Goal: Information Seeking & Learning: Learn about a topic

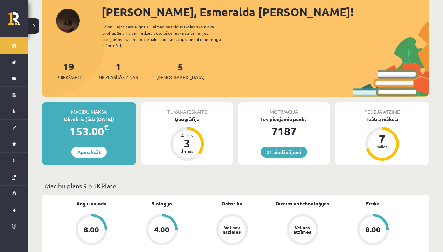
scroll to position [33, 0]
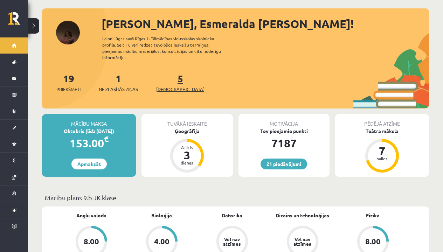
click at [170, 86] on span "[DEMOGRAPHIC_DATA]" at bounding box center [180, 89] width 48 height 7
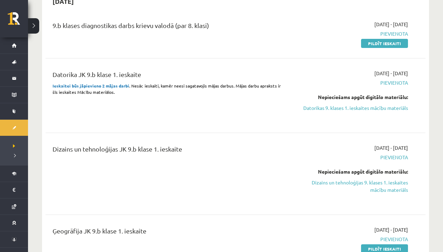
scroll to position [224, 0]
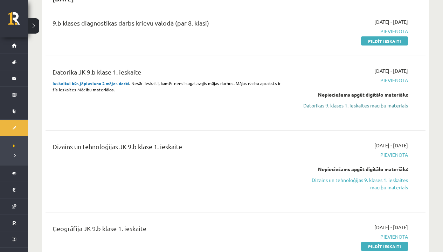
click at [316, 107] on link "Datorikas 9. klases 1. ieskaites mācību materiāls" at bounding box center [352, 105] width 111 height 7
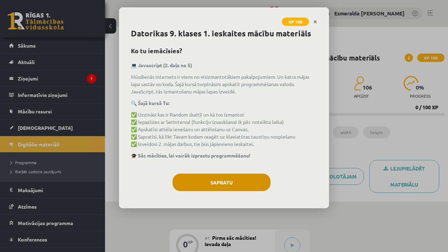
click at [230, 186] on button "Sapratu" at bounding box center [222, 183] width 98 height 18
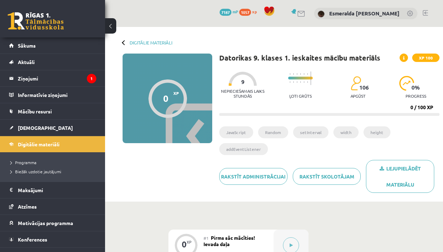
click at [113, 23] on button at bounding box center [110, 25] width 11 height 15
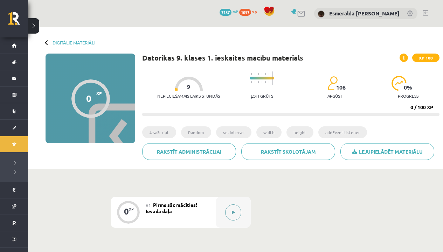
click at [237, 211] on button at bounding box center [233, 212] width 16 height 16
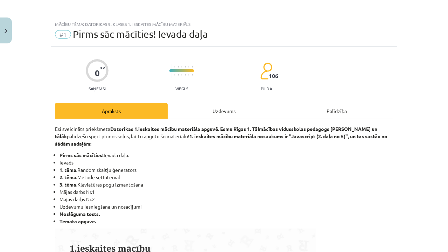
click at [217, 113] on div "Uzdevums" at bounding box center [224, 111] width 113 height 16
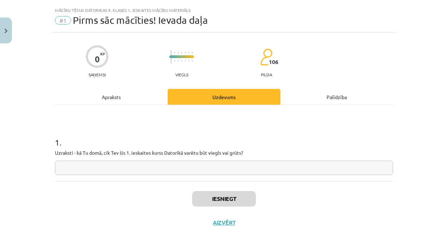
click at [136, 167] on input "text" at bounding box center [224, 168] width 338 height 14
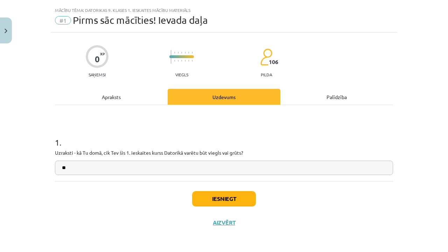
type input "*"
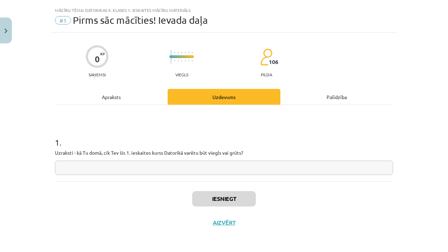
type input "*"
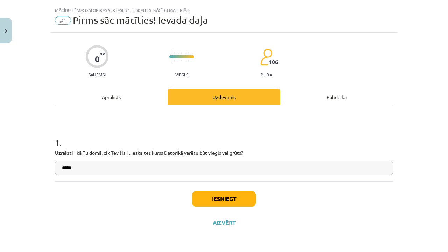
type input "*****"
click at [224, 199] on button "Iesniegt" at bounding box center [224, 198] width 64 height 15
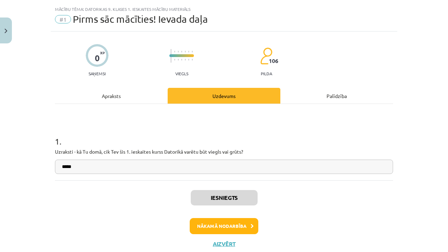
click at [224, 225] on button "Nākamā nodarbība" at bounding box center [224, 226] width 69 height 16
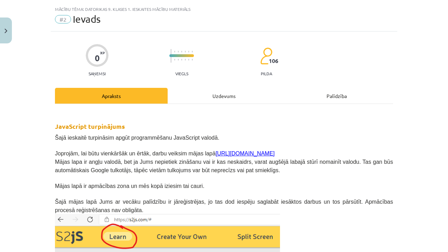
scroll to position [18, 0]
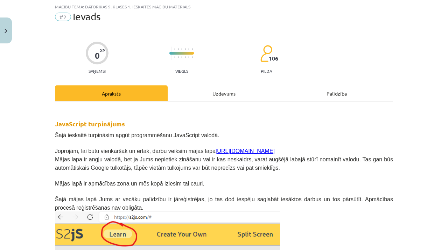
click at [222, 90] on div "Uzdevums" at bounding box center [224, 93] width 113 height 16
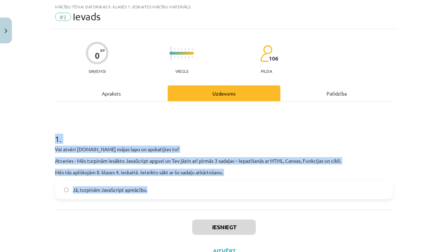
drag, startPoint x: 47, startPoint y: 148, endPoint x: 147, endPoint y: 204, distance: 114.5
click at [146, 204] on div "Mācību tēma: Datorikas 9. klases 1. ieskaites mācību materiāls #2 Ievads 0 XP S…" at bounding box center [224, 126] width 448 height 252
copy div "1 . Vai atvēri s2js.com mājas lapu un apskatījies to? Atceries - Mēs turpinām i…"
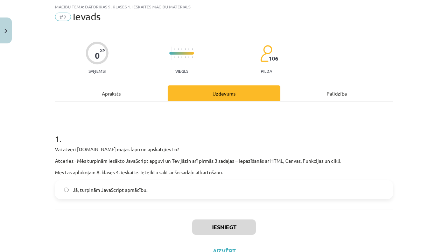
click at [103, 128] on h1 "1 ." at bounding box center [224, 133] width 338 height 22
click at [75, 188] on span "Jā, turpinām JavaScript apmācību." at bounding box center [110, 189] width 75 height 7
click at [200, 222] on button "Iesniegt" at bounding box center [224, 227] width 64 height 15
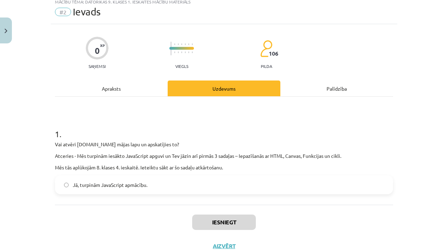
scroll to position [25, 0]
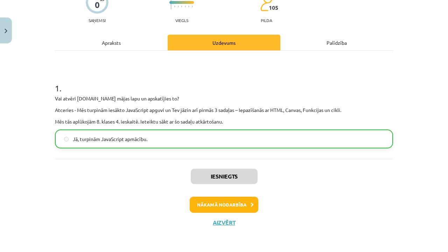
click at [206, 206] on button "Nākamā nodarbība" at bounding box center [224, 205] width 69 height 16
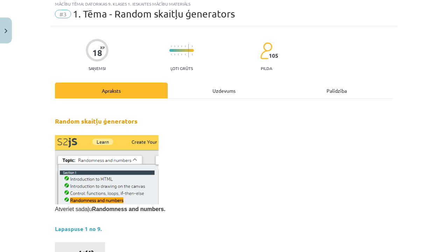
scroll to position [18, 0]
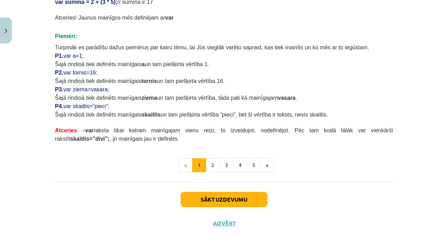
click at [209, 202] on button "Sākt uzdevumu" at bounding box center [224, 199] width 87 height 15
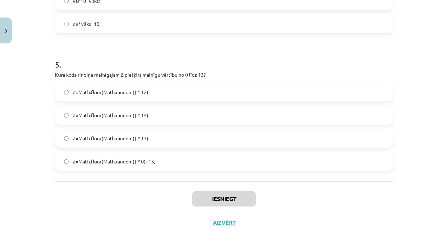
scroll to position [36, 0]
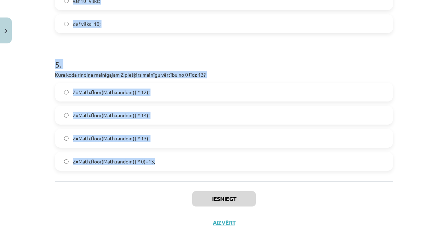
drag, startPoint x: 49, startPoint y: 148, endPoint x: 157, endPoint y: 160, distance: 108.9
copy form "Kāda būs mainīgā C vērtība pēc koda izpildes? var C= Math.random(); Starp 0 un …"
click at [47, 195] on div "Mācību tēma: Datorikas 9. klases 1. ieskaites mācību materiāls #3 1. Tēma - Ran…" at bounding box center [224, 126] width 448 height 252
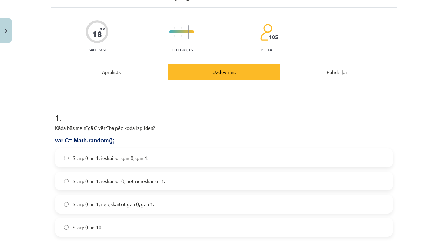
scroll to position [48, 0]
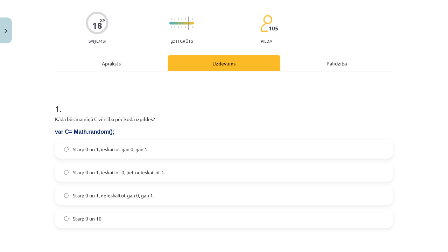
click at [92, 150] on span "Starp 0 un 1, ieskaitot gan 0, gan 1." at bounding box center [111, 149] width 76 height 7
click at [130, 175] on span "Starp 0 un 1, ieskaitot 0, bet neieskaitot 1." at bounding box center [119, 172] width 92 height 7
drag, startPoint x: 170, startPoint y: 4, endPoint x: 171, endPoint y: -1, distance: 5.6
click at [171, 0] on html "0 Dāvanas 7187 mP 1057 xp Esmeralda Elisa Zālīte Sākums Aktuāli Kā mācīties eSK…" at bounding box center [224, 90] width 448 height 252
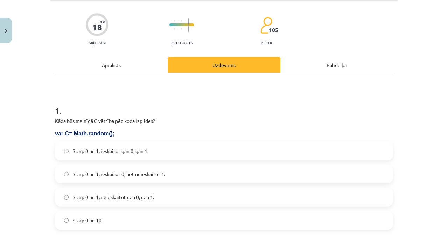
click at [128, 186] on div "Starp 0 un 1, ieskaitot gan 0, gan 1. Starp 0 un 1, ieskaitot 0, bet neieskaito…" at bounding box center [224, 185] width 338 height 88
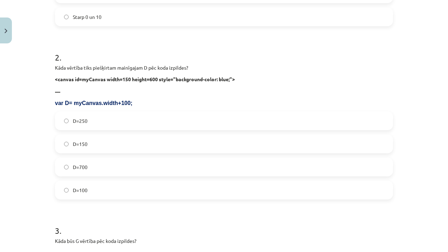
scroll to position [250, 0]
click at [109, 120] on label "D=250" at bounding box center [224, 121] width 337 height 18
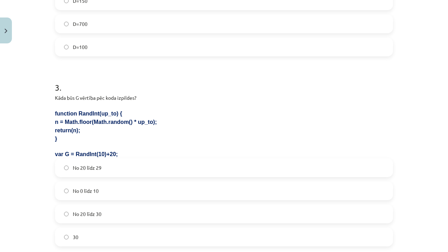
scroll to position [404, 0]
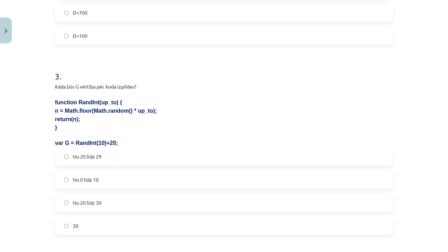
click at [111, 160] on label "No 20 līdz 29" at bounding box center [224, 157] width 337 height 18
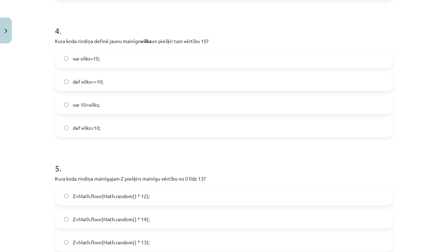
scroll to position [664, 0]
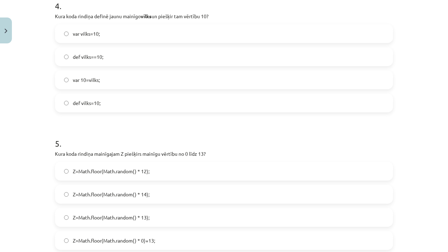
click at [105, 33] on label "var vilks=10;" at bounding box center [224, 34] width 337 height 18
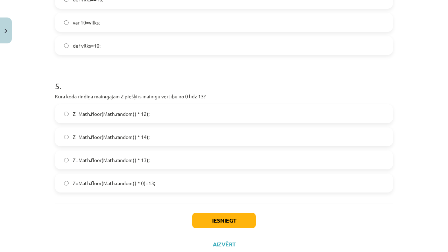
scroll to position [723, 0]
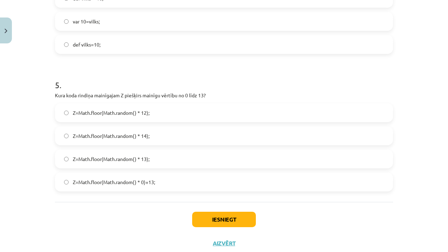
click at [120, 137] on span "Z=Math.floor(Math.random() * 14);" at bounding box center [111, 135] width 77 height 7
click at [207, 219] on button "Iesniegt" at bounding box center [224, 219] width 64 height 15
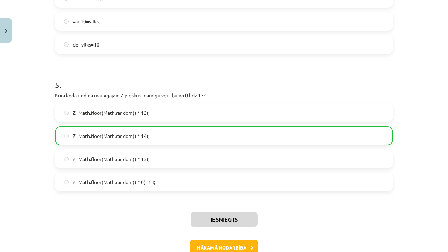
click at [231, 243] on button "Nākamā nodarbība" at bounding box center [224, 248] width 69 height 16
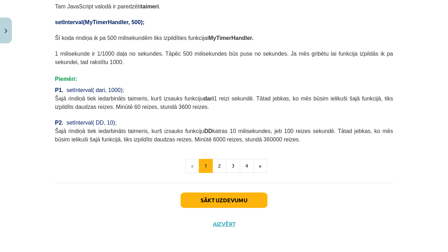
click at [234, 208] on div "Sākt uzdevumu Aizvērt" at bounding box center [224, 207] width 338 height 49
click at [235, 198] on button "Sākt uzdevumu" at bounding box center [224, 200] width 87 height 15
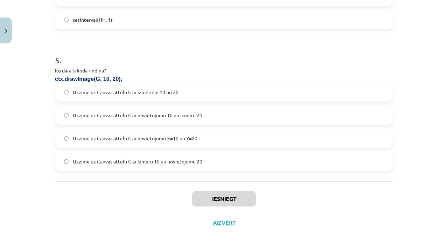
scroll to position [62, 0]
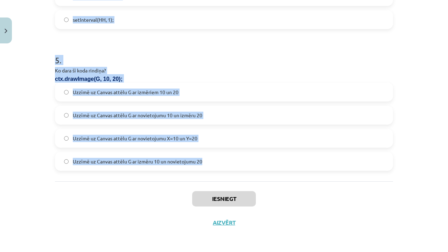
drag, startPoint x: 50, startPoint y: 101, endPoint x: 216, endPoint y: 174, distance: 181.5
copy form "Ko dara šīs koda rindiņas: var K = new Image(); K.src = "https://skola.lv/zirgs…"
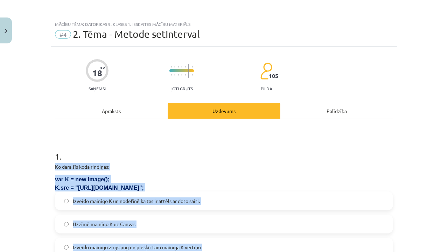
scroll to position [0, 0]
click at [123, 168] on p "Ko dara šīs koda rindiņas:" at bounding box center [224, 166] width 338 height 7
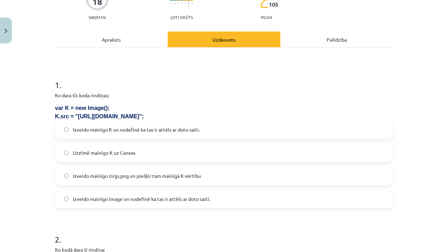
scroll to position [82, 0]
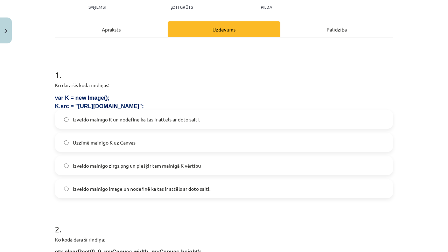
click at [122, 137] on label "Uzzīmē mainīgo K uz Canvas" at bounding box center [224, 143] width 337 height 18
click at [134, 126] on label "Izveido mainīgo K un nodefinē ka tas ir attēls ar doto saiti." at bounding box center [224, 120] width 337 height 18
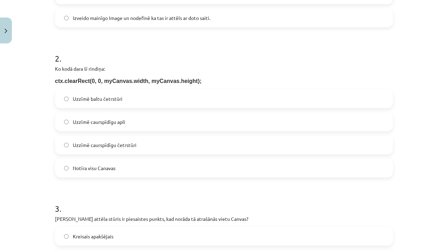
click at [128, 165] on label "Notīra visu Canavas" at bounding box center [224, 168] width 337 height 18
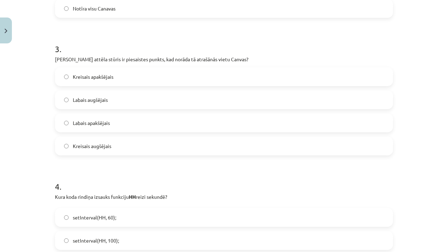
scroll to position [414, 0]
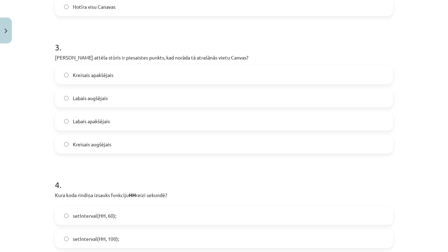
click at [113, 99] on label "Labais augšējais" at bounding box center [224, 98] width 337 height 18
click at [110, 145] on label "Kreisais augšējais" at bounding box center [224, 145] width 337 height 18
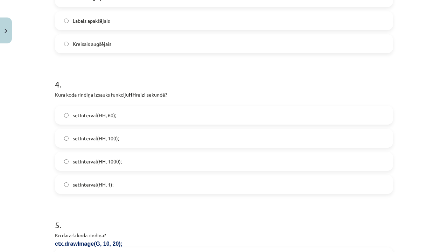
click at [129, 158] on label "setInterval(HH, 1000);" at bounding box center [224, 162] width 337 height 18
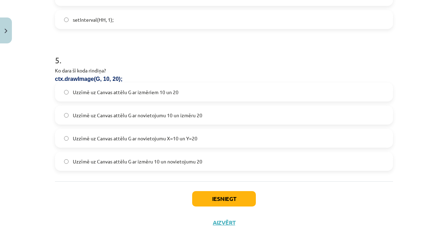
scroll to position [680, 0]
click at [163, 140] on span "Uzzīmē uz Canvas attēlu G ar novietojumu X=10 un Y=20" at bounding box center [135, 138] width 125 height 7
click at [192, 202] on button "Iesniegt" at bounding box center [224, 198] width 64 height 15
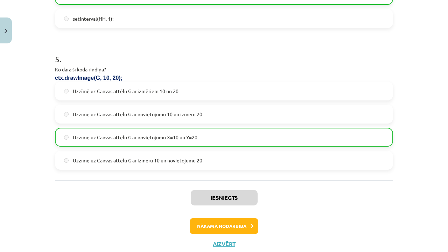
click at [218, 229] on button "Nākamā nodarbība" at bounding box center [224, 226] width 69 height 16
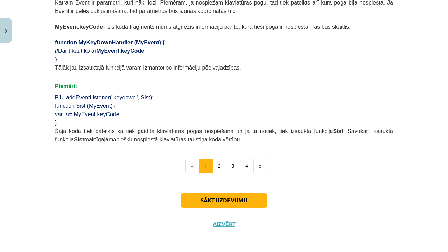
click at [229, 199] on button "Sākt uzdevumu" at bounding box center [224, 200] width 87 height 15
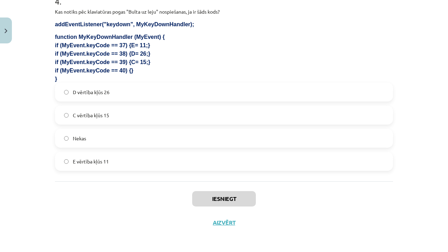
scroll to position [124, 0]
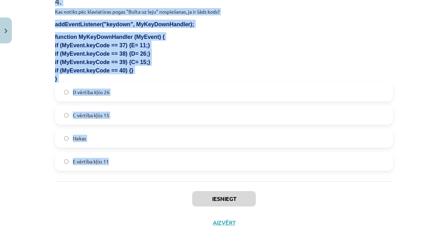
drag, startPoint x: 52, startPoint y: 14, endPoint x: 108, endPoint y: 163, distance: 159.5
copy form "Ko kodā dod šī rindiņa? Kāpēc to jāiekopē kodā, ja lieto addEventListener? MyEv…"
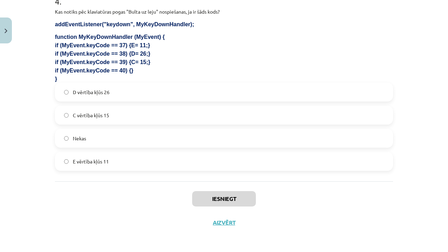
click at [44, 122] on div "Mācību tēma: Datorikas 9. klases 1. ieskaites mācību materiāls #5 3. Tēma - Kla…" at bounding box center [224, 126] width 448 height 252
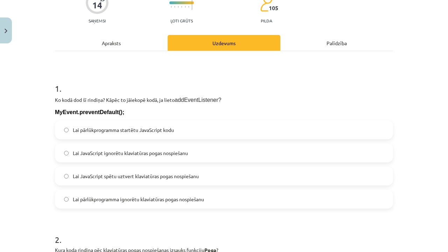
scroll to position [72, 0]
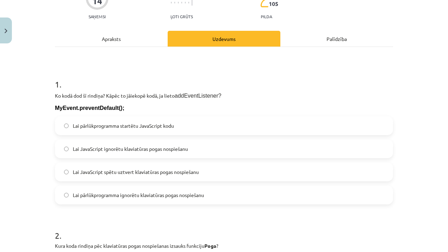
click at [117, 194] on span "Lai pārlūkprogramma ignorētu klaviatūras pogas nospiešanu" at bounding box center [138, 195] width 131 height 7
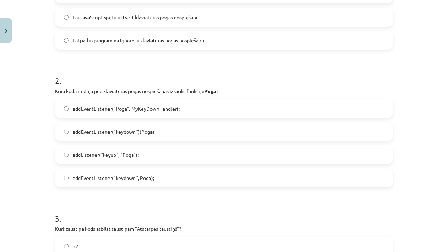
scroll to position [232, 0]
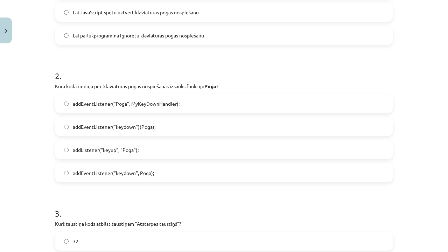
click at [126, 124] on span "addEventListener("keydown")(Poga);" at bounding box center [114, 126] width 83 height 7
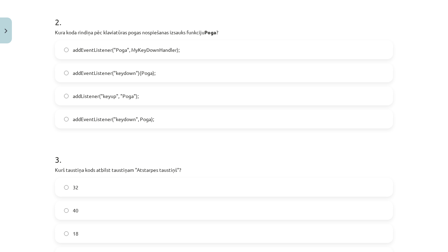
scroll to position [287, 0]
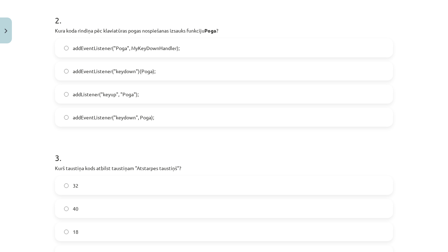
click at [117, 119] on span "addEventListener("keydown", Poga);" at bounding box center [113, 117] width 81 height 7
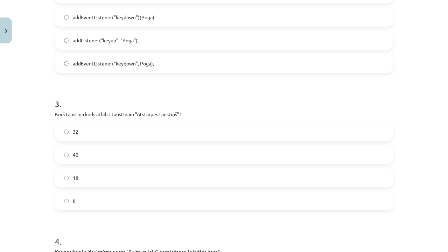
scroll to position [355, 0]
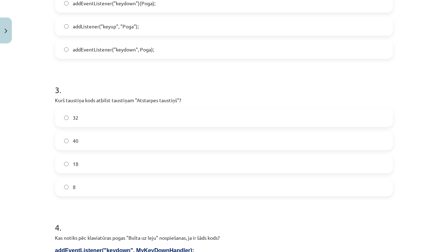
click at [96, 114] on label "32" at bounding box center [224, 118] width 337 height 18
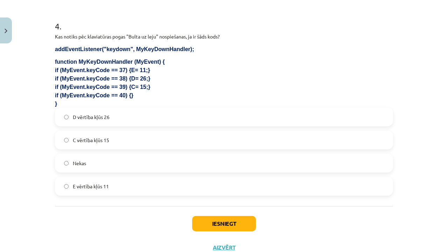
scroll to position [559, 0]
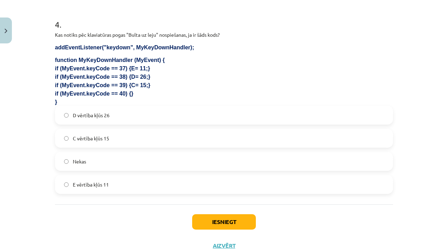
click at [95, 155] on label "Nekas" at bounding box center [224, 162] width 337 height 18
click at [213, 224] on button "Iesniegt" at bounding box center [224, 221] width 64 height 15
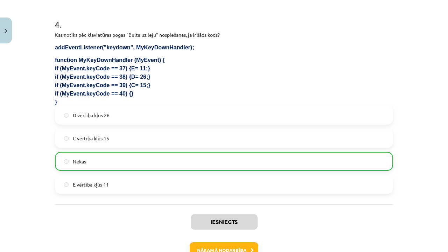
click at [214, 248] on button "Nākamā nodarbība" at bounding box center [224, 250] width 69 height 16
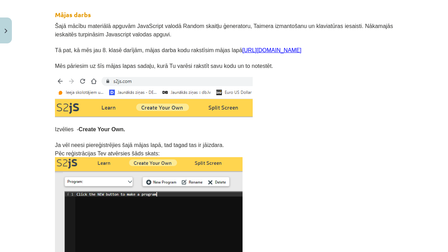
scroll to position [18, 0]
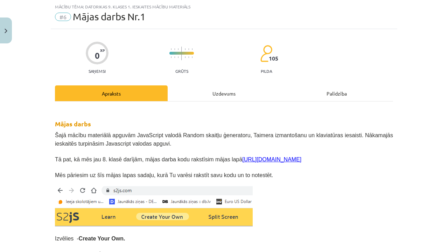
click at [213, 89] on div "Uzdevums" at bounding box center [224, 93] width 113 height 16
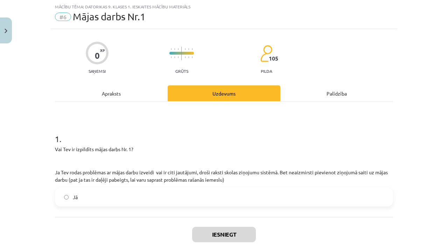
drag, startPoint x: 50, startPoint y: 149, endPoint x: 112, endPoint y: 141, distance: 62.5
click at [113, 141] on div "0 XP Saņemsi Grūts 105 pilda Apraksts Uzdevums Palīdzība 1 . Vai Tev ir izpildī…" at bounding box center [224, 149] width 347 height 241
click at [137, 147] on p "Vai Tev ir izpildīts mājas darbs Nr. 1?" at bounding box center [224, 149] width 338 height 7
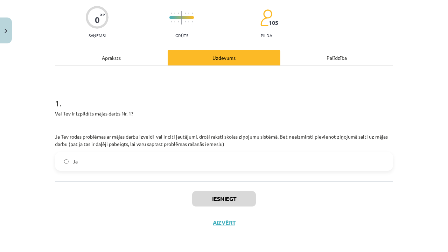
scroll to position [54, 0]
click at [138, 153] on label "Jā" at bounding box center [224, 162] width 337 height 18
click at [214, 199] on button "Iesniegt" at bounding box center [224, 198] width 64 height 15
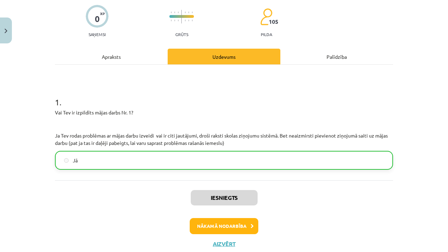
click at [230, 229] on button "Nākamā nodarbība" at bounding box center [224, 226] width 69 height 16
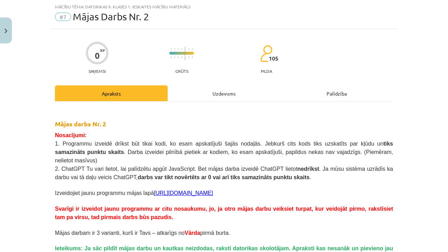
click at [209, 100] on div "Uzdevums" at bounding box center [224, 93] width 113 height 16
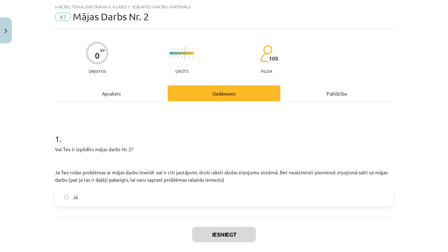
click at [113, 190] on label "Jā" at bounding box center [224, 197] width 337 height 18
click at [205, 229] on button "Iesniegt" at bounding box center [224, 234] width 64 height 15
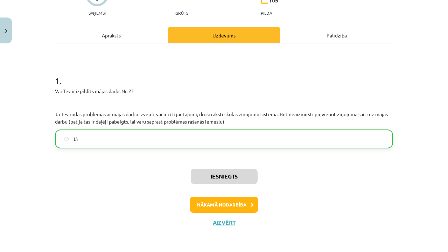
scroll to position [76, 0]
click at [242, 206] on button "Nākamā nodarbība" at bounding box center [224, 205] width 69 height 16
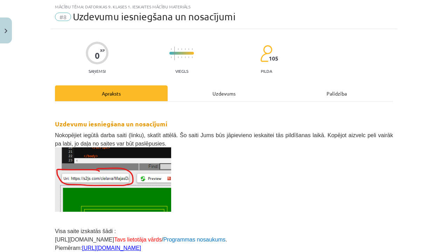
drag, startPoint x: 242, startPoint y: 206, endPoint x: 249, endPoint y: 127, distance: 78.7
click at [242, 203] on p at bounding box center [224, 179] width 338 height 64
click at [219, 92] on div "Uzdevums" at bounding box center [224, 93] width 113 height 16
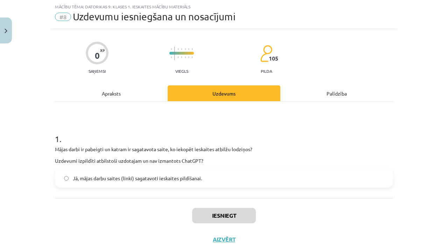
click at [165, 177] on span "Jā, mājas darbu saites (linki) sagatavoti ieskaites pildīšanai." at bounding box center [137, 178] width 129 height 7
click at [196, 219] on button "Iesniegt" at bounding box center [224, 215] width 64 height 15
click at [211, 218] on button "Iesniegt" at bounding box center [224, 215] width 64 height 15
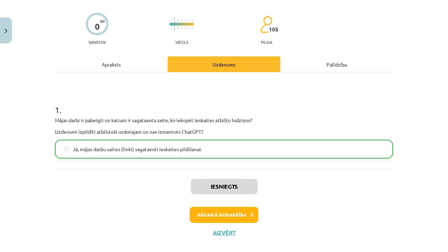
scroll to position [48, 0]
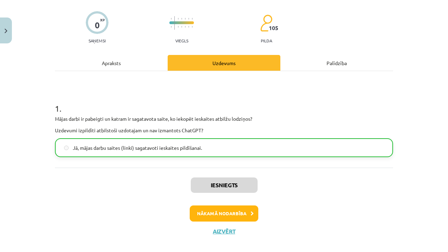
click at [220, 217] on button "Nākamā nodarbība" at bounding box center [224, 214] width 69 height 16
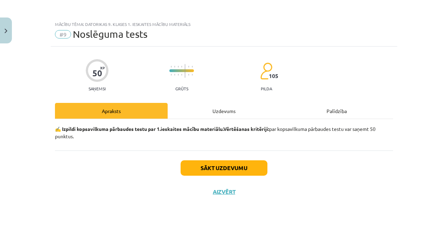
click at [222, 108] on div "Uzdevums" at bounding box center [224, 111] width 113 height 16
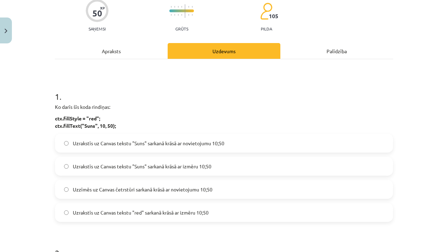
scroll to position [83, 0]
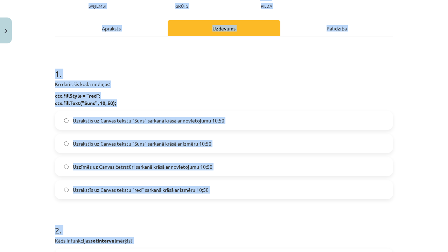
drag, startPoint x: 48, startPoint y: 81, endPoint x: 131, endPoint y: 245, distance: 184.6
click at [131, 245] on div "Mācību tēma: Datorikas 9. klases 1. ieskaites mācību materiāls #9 Noslēguma tes…" at bounding box center [224, 126] width 448 height 252
click at [0, 201] on div "Mācību tēma: Datorikas 9. klases 1. ieskaites mācību materiāls #9 Noslēguma tes…" at bounding box center [224, 126] width 448 height 252
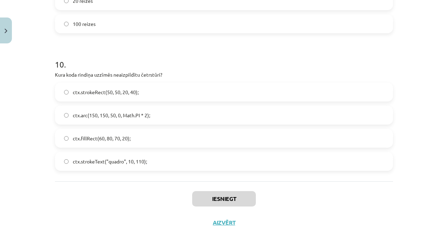
scroll to position [146, 0]
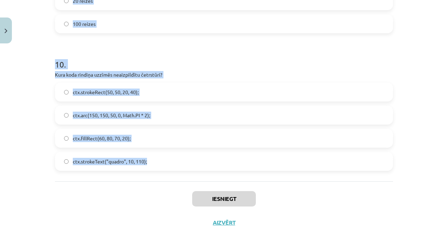
drag, startPoint x: 51, startPoint y: 85, endPoint x: 150, endPoint y: 164, distance: 126.3
copy form "Ko darīs šīs koda rindiņas: ctx.fillStyle = "red"; ctx.fillText("Suns", 10, 50)…"
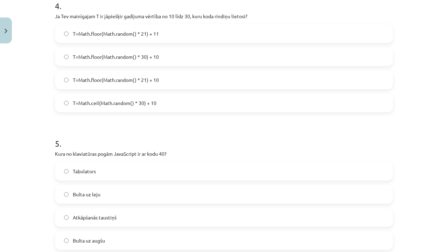
click at [15, 153] on div "Mācību tēma: Datorikas 9. klases 1. ieskaites mācību materiāls #9 Noslēguma tes…" at bounding box center [224, 126] width 448 height 252
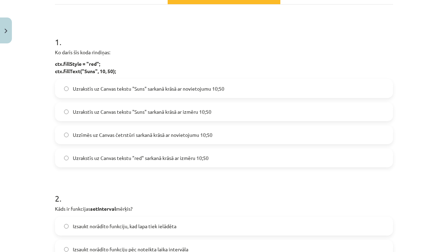
scroll to position [113, 0]
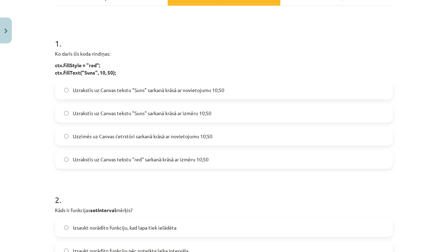
click at [128, 91] on span "Uzrakstīs uz Canvas tekstu "Suns" sarkanā krāsā ar novietojumu 10;50" at bounding box center [149, 89] width 152 height 7
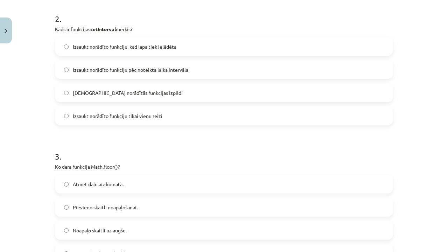
scroll to position [300, 0]
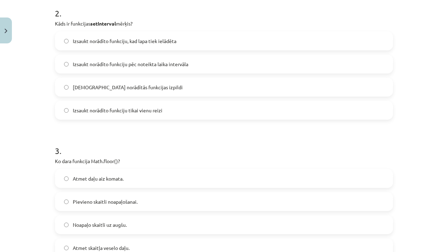
click at [126, 63] on span "Izsaukt norādīto funkciju pēc noteikta laika intervāla" at bounding box center [131, 64] width 116 height 7
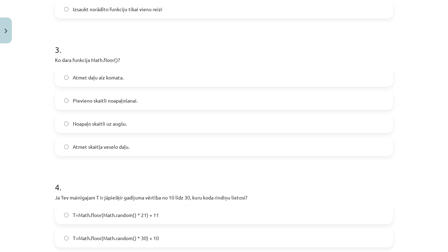
scroll to position [403, 0]
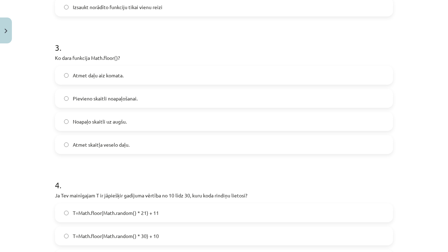
click at [133, 77] on label "Atmet daļu aiz komata." at bounding box center [224, 76] width 337 height 18
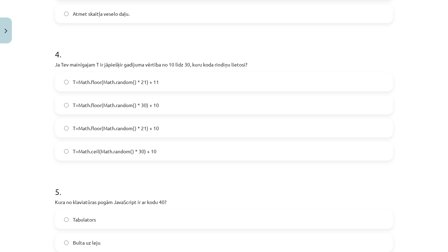
scroll to position [540, 0]
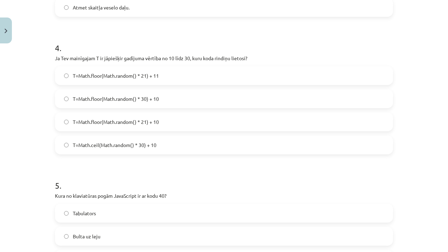
click at [155, 76] on span "T=Math.floor(Math.random() * 21) + 11" at bounding box center [116, 75] width 86 height 7
click at [158, 122] on label "T=Math.floor(Math.random() * 21) + 10" at bounding box center [224, 122] width 337 height 18
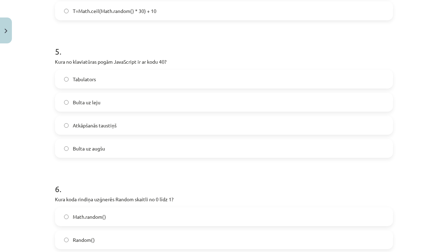
scroll to position [678, 0]
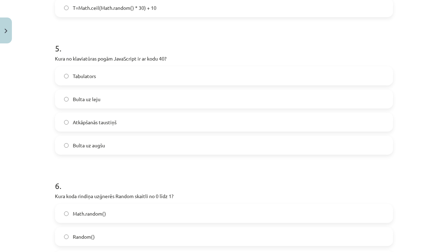
click at [97, 105] on label "Bulta uz leju" at bounding box center [224, 99] width 337 height 18
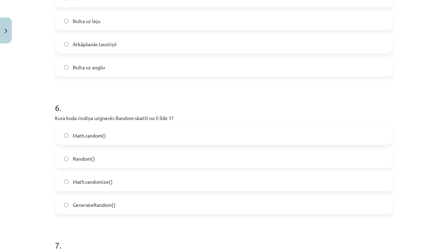
scroll to position [757, 0]
click at [124, 138] on label "Math.random()" at bounding box center [224, 135] width 337 height 18
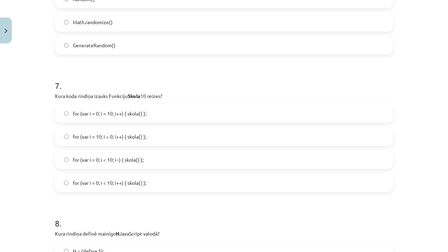
scroll to position [917, 0]
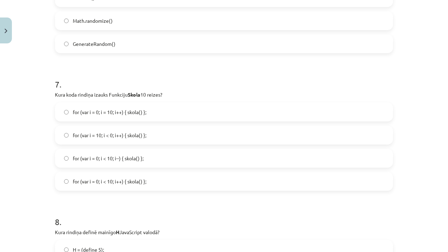
click at [156, 113] on label "for (var i = 0; i = 10; i++) { skola() };" at bounding box center [224, 112] width 337 height 18
click at [119, 135] on span "for (var i = 10; i < 0; i++) { skola() };" at bounding box center [110, 135] width 74 height 7
click at [119, 114] on span "for (var i = 0; i = 10; i++) { skola() };" at bounding box center [110, 112] width 74 height 7
click at [129, 183] on span "for (var i = 0; i < 10; i++) { skola() };" at bounding box center [110, 181] width 74 height 7
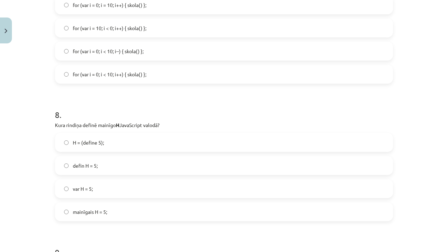
scroll to position [1025, 0]
click at [112, 146] on label "H = (define 5);" at bounding box center [224, 142] width 337 height 18
click at [110, 166] on label "defin H = 5;" at bounding box center [224, 165] width 337 height 18
click at [86, 184] on label "var H = 5;" at bounding box center [224, 188] width 337 height 18
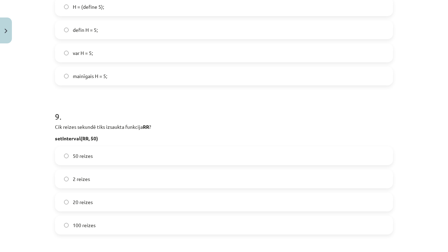
scroll to position [1163, 0]
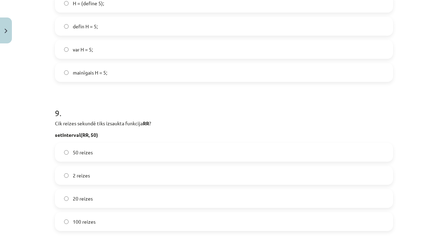
click at [87, 203] on label "20 reizes" at bounding box center [224, 199] width 337 height 18
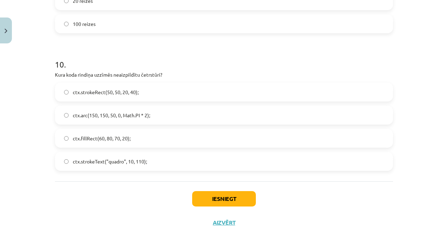
scroll to position [1362, 0]
click at [129, 96] on label "ctx.strokeRect(50, 50, 20, 40);" at bounding box center [224, 92] width 337 height 18
click at [203, 196] on button "Iesniegt" at bounding box center [224, 198] width 64 height 15
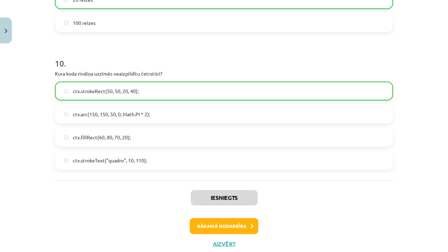
click at [199, 224] on button "Nākamā nodarbība" at bounding box center [224, 226] width 69 height 16
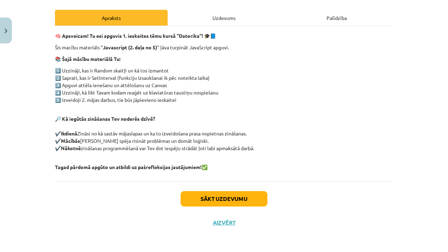
scroll to position [94, 0]
click at [234, 199] on button "Sākt uzdevumu" at bounding box center [224, 198] width 87 height 15
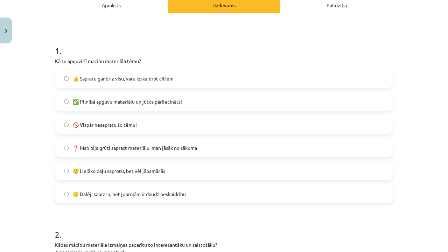
scroll to position [106, 0]
click at [127, 148] on span "❓ Man bija grūti saprast materiālu, man jāsāk no sākuma" at bounding box center [135, 147] width 124 height 7
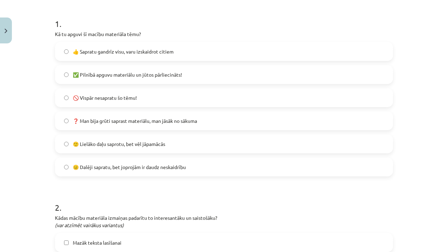
scroll to position [133, 0]
click at [126, 143] on span "🙂 Lielāko daļu saprotu, bet vēl jāpamācās" at bounding box center [119, 143] width 92 height 7
click at [132, 167] on span "😐 Dalēji sapratu, bet joprojām ir daudz neskaidrību" at bounding box center [129, 166] width 113 height 7
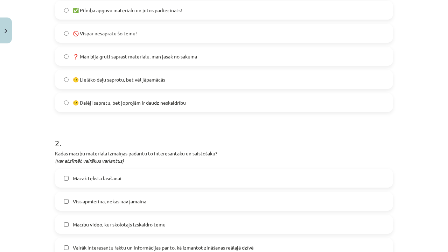
scroll to position [199, 0]
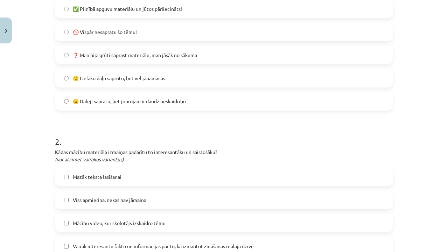
click at [134, 78] on span "🙂 Lielāko daļu saprotu, bet vēl jāpamācās" at bounding box center [119, 78] width 92 height 7
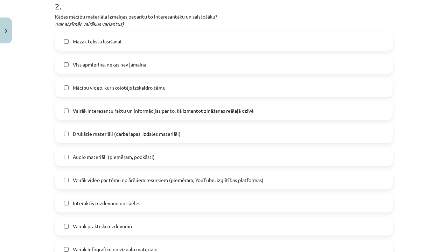
scroll to position [335, 0]
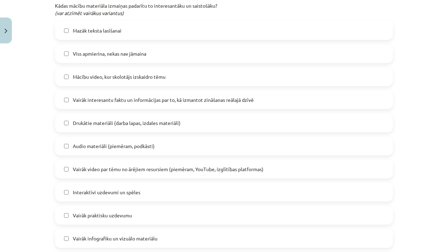
click at [88, 102] on span "Vairāk interesantu faktu un informācijas par to, kā izmantot zināšanas reālajā …" at bounding box center [163, 99] width 181 height 7
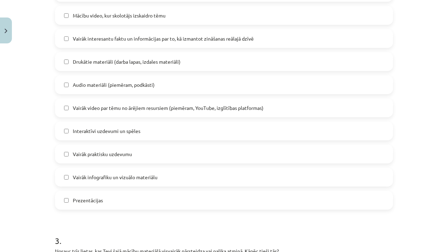
scroll to position [411, 0]
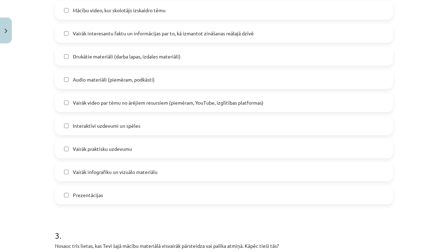
click at [99, 101] on span "Vairāk video par tēmu no ārējiem resursiem (piemēram, YouTube, izglītības platf…" at bounding box center [168, 102] width 191 height 7
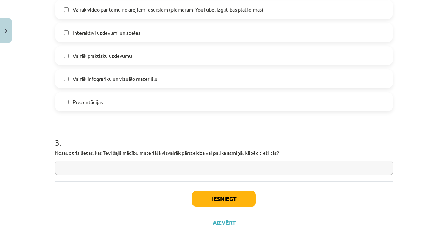
scroll to position [506, 0]
click at [218, 173] on input "text" at bounding box center [224, 168] width 338 height 14
type input "*"
click at [229, 200] on button "Iesniegt" at bounding box center [224, 198] width 64 height 15
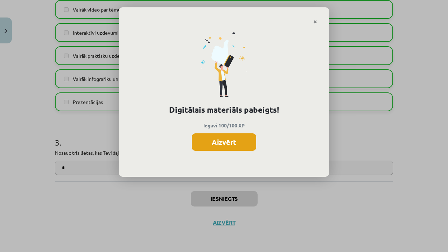
click at [237, 140] on button "Aizvērt" at bounding box center [224, 142] width 64 height 18
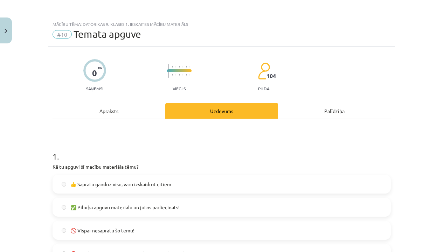
scroll to position [0, 0]
click at [8, 28] on button "Close" at bounding box center [6, 31] width 12 height 26
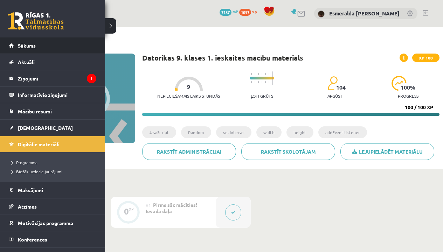
click at [30, 47] on span "Sākums" at bounding box center [27, 45] width 18 height 6
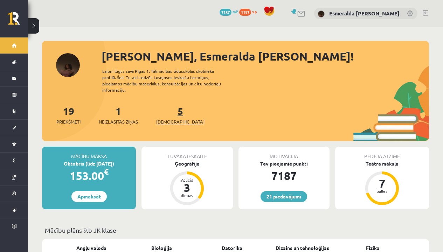
click at [166, 118] on span "[DEMOGRAPHIC_DATA]" at bounding box center [180, 121] width 48 height 7
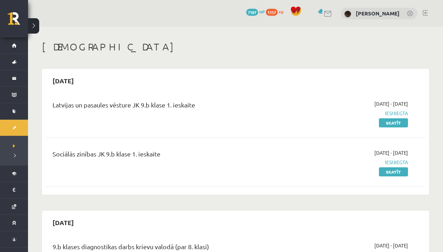
click at [266, 9] on span "1157" at bounding box center [272, 12] width 12 height 7
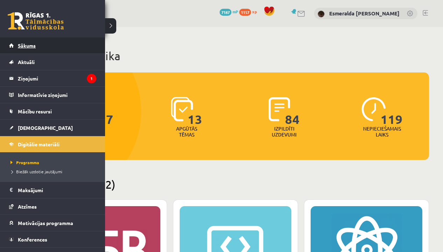
click at [14, 46] on link "Sākums" at bounding box center [52, 45] width 87 height 16
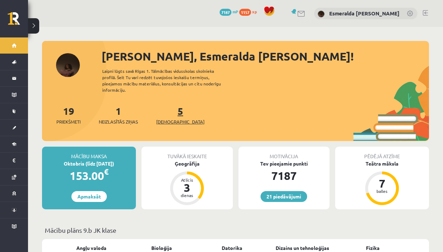
click at [171, 118] on span "[DEMOGRAPHIC_DATA]" at bounding box center [180, 121] width 48 height 7
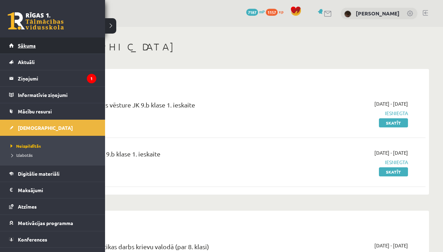
click at [28, 46] on span "Sākums" at bounding box center [27, 45] width 18 height 6
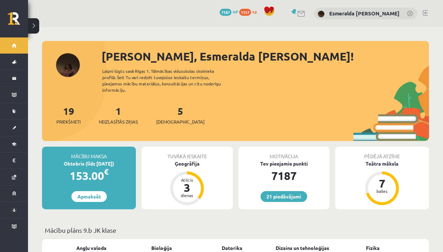
click at [251, 14] on span "1157" at bounding box center [245, 12] width 12 height 7
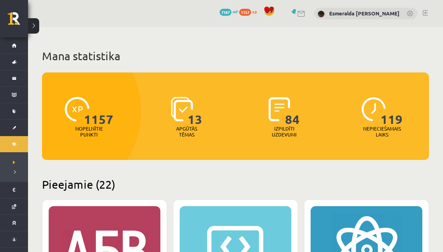
click at [181, 126] on p "Apgūtās tēmas" at bounding box center [186, 132] width 27 height 12
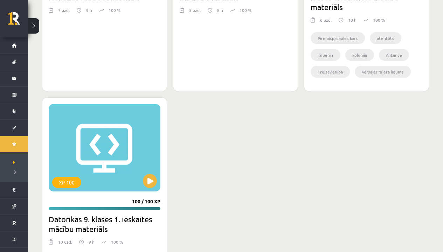
scroll to position [2633, 0]
click at [143, 178] on div "XP 100" at bounding box center [105, 148] width 112 height 88
click at [124, 181] on div "XP 100" at bounding box center [105, 148] width 112 height 88
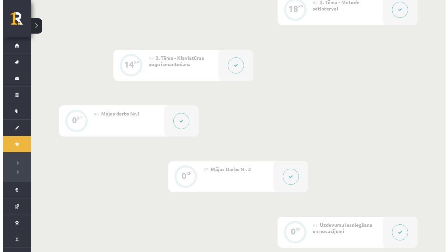
scroll to position [384, 0]
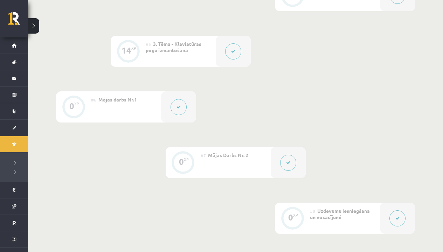
click at [123, 100] on span "Mājas darbs Nr.1" at bounding box center [117, 99] width 39 height 6
click at [170, 105] on div at bounding box center [178, 106] width 35 height 31
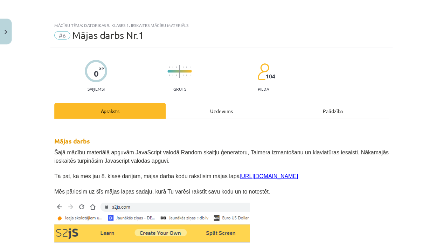
scroll to position [0, 0]
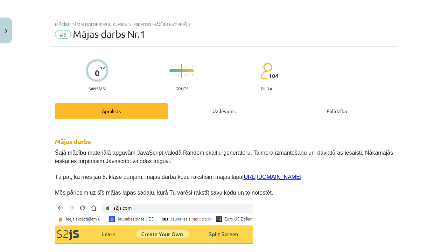
click at [2, 28] on button "Close" at bounding box center [6, 31] width 12 height 26
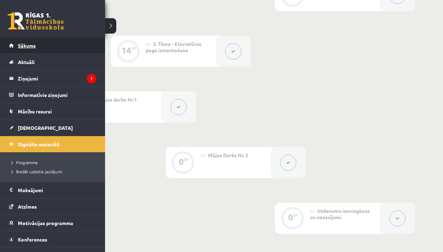
click at [20, 50] on link "Sākums" at bounding box center [52, 45] width 87 height 16
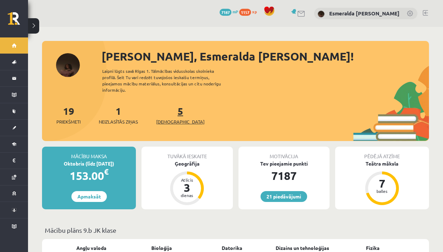
click at [172, 118] on span "[DEMOGRAPHIC_DATA]" at bounding box center [180, 121] width 48 height 7
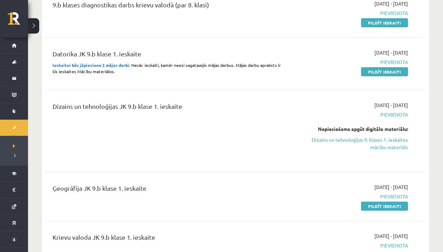
scroll to position [169, 0]
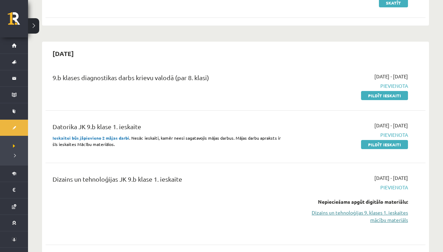
click at [328, 215] on link "Dizains un tehnoloģijas 9. klases 1. ieskaites mācību materiāls" at bounding box center [352, 216] width 111 height 15
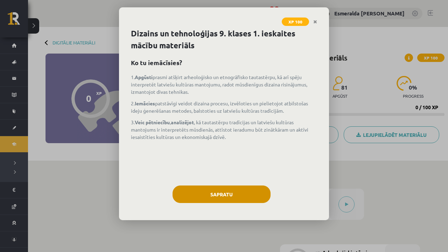
click at [227, 195] on button "Sapratu" at bounding box center [222, 195] width 98 height 18
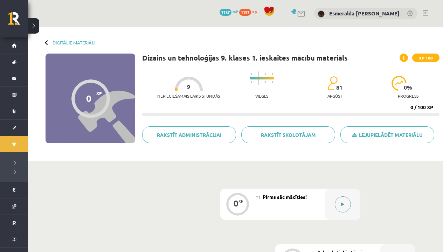
click at [344, 204] on icon at bounding box center [342, 204] width 3 height 4
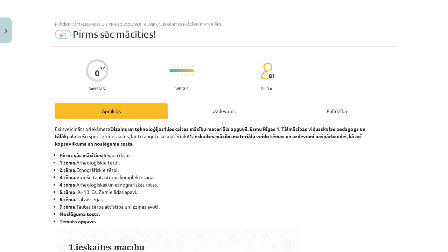
click at [219, 106] on div "Uzdevums" at bounding box center [224, 111] width 113 height 16
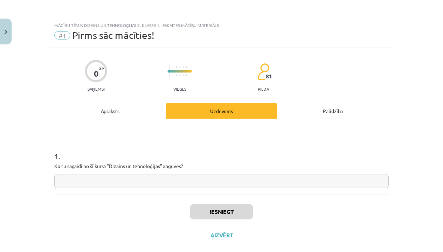
scroll to position [15, 0]
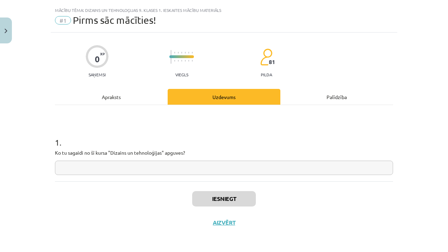
click at [181, 161] on input "text" at bounding box center [224, 168] width 338 height 14
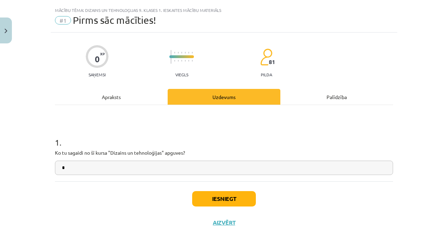
type input "*"
click at [200, 191] on button "Iesniegt" at bounding box center [224, 198] width 64 height 15
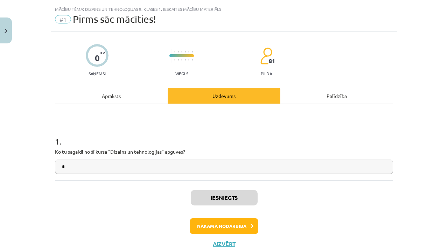
click at [221, 241] on button "Aizvērt" at bounding box center [224, 244] width 27 height 7
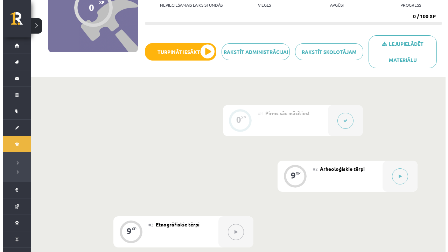
scroll to position [117, 0]
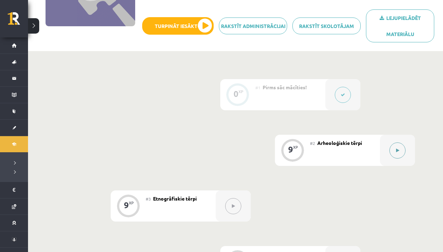
click at [391, 152] on button at bounding box center [397, 151] width 16 height 16
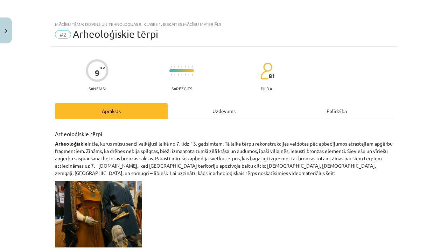
click at [219, 111] on div "Uzdevums" at bounding box center [224, 111] width 113 height 16
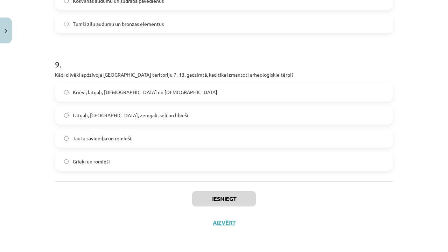
scroll to position [147, 0]
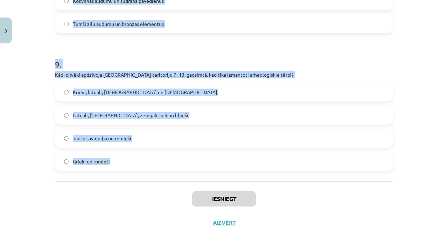
drag, startPoint x: 52, startPoint y: 107, endPoint x: 112, endPoint y: 165, distance: 83.7
copy form "Lore ipsu dolorsitamet conse adipi elit? Seddo eius, tempo incid utla etdol Mag…"
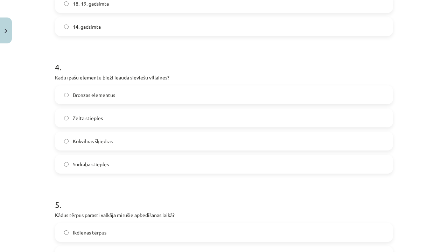
click at [39, 85] on div "Mācību tēma: Dizains un tehnoloģijas 9. klases 1. ieskaites mācību materiāls #2…" at bounding box center [224, 126] width 448 height 252
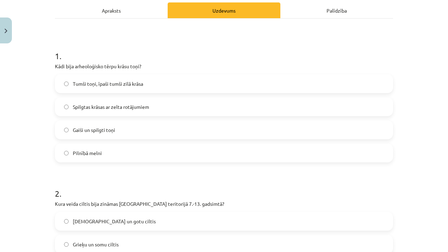
scroll to position [110, 0]
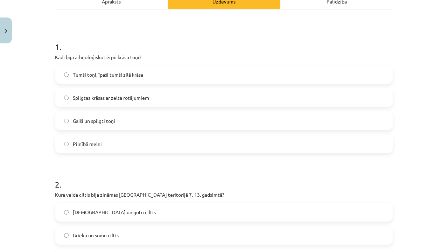
click at [96, 72] on span "Tumši toņi, īpaši tumši zilā krāsa" at bounding box center [108, 74] width 70 height 7
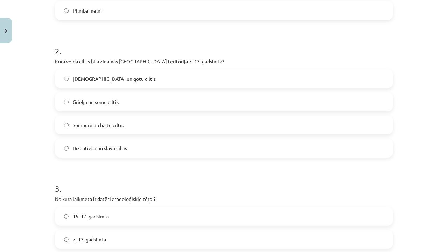
scroll to position [244, 0]
click at [119, 124] on span "Somugru un baltu ciltis" at bounding box center [98, 124] width 51 height 7
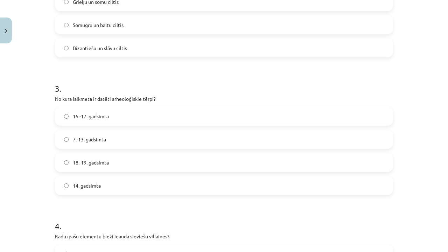
scroll to position [354, 0]
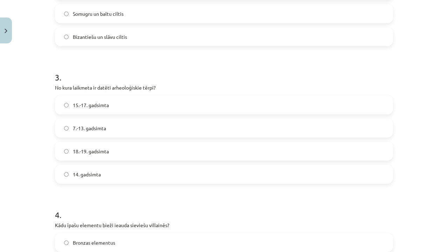
click at [100, 124] on label "7.-13. gadsimta" at bounding box center [224, 128] width 337 height 18
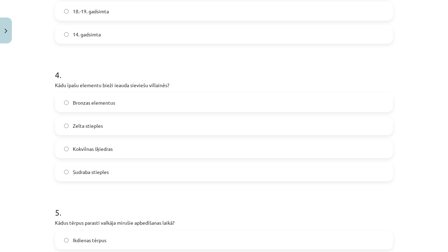
scroll to position [581, 0]
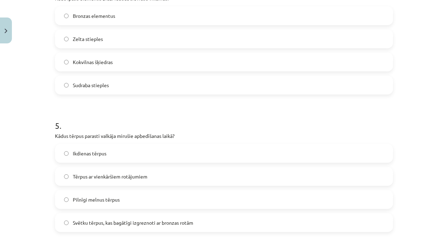
click at [154, 14] on label "Bronzas elementus" at bounding box center [224, 16] width 337 height 18
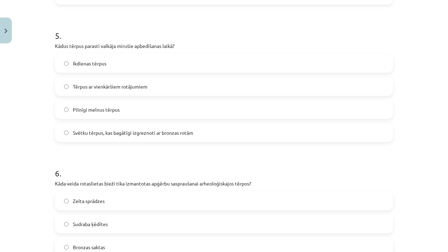
scroll to position [674, 0]
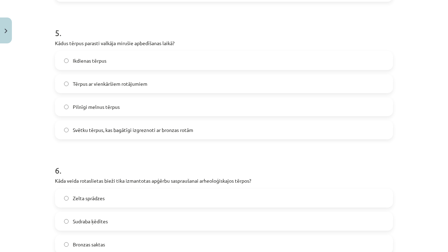
click at [141, 136] on label "Svētku tērpus, kas bagātīgi izgreznoti ar bronzas rotām" at bounding box center [224, 130] width 337 height 18
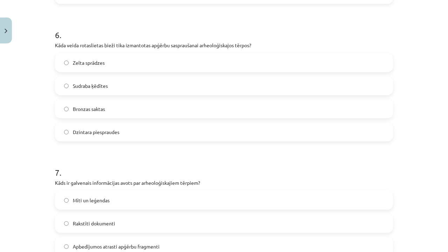
scroll to position [816, 0]
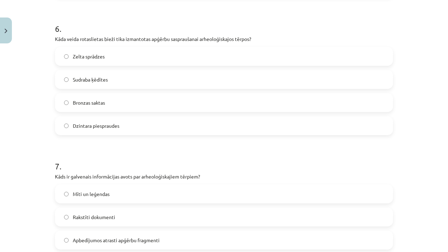
click at [120, 104] on label "Bronzas saktas" at bounding box center [224, 103] width 337 height 18
click at [117, 110] on label "Bronzas saktas" at bounding box center [224, 103] width 337 height 18
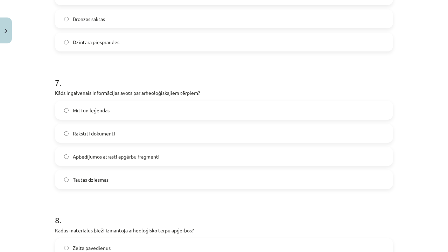
scroll to position [911, 0]
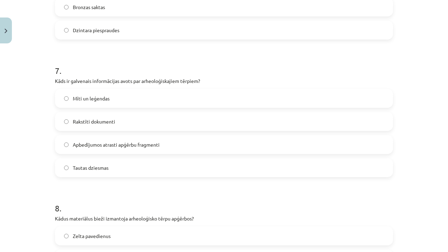
click at [119, 145] on span "Apbedījumos atrasti apģērbu fragmenti" at bounding box center [116, 144] width 87 height 7
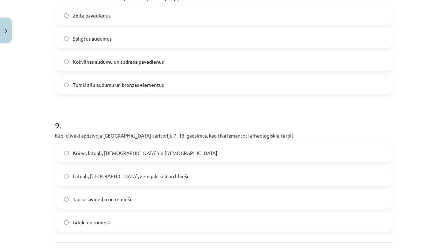
scroll to position [1131, 0]
click at [136, 89] on label "Tumši zilu audumu un bronzas elementus" at bounding box center [224, 86] width 337 height 18
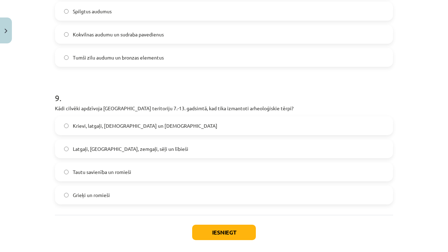
scroll to position [1168, 0]
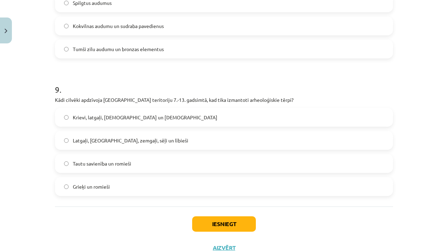
click at [113, 141] on span "Latgaļi, [GEOGRAPHIC_DATA], zemgaļi, sēļi un lībieši" at bounding box center [131, 140] width 116 height 7
click at [210, 221] on button "Iesniegt" at bounding box center [224, 223] width 64 height 15
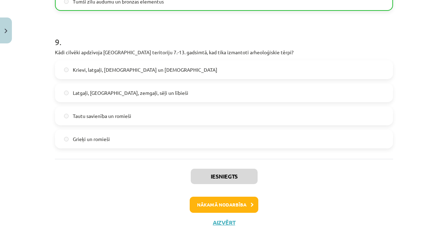
scroll to position [1216, 0]
click at [210, 204] on button "Nākamā nodarbība" at bounding box center [224, 205] width 69 height 16
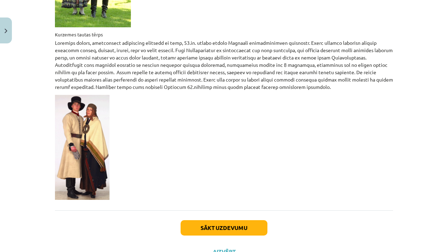
click at [84, 139] on img at bounding box center [82, 147] width 55 height 105
click at [97, 95] on img at bounding box center [82, 147] width 55 height 105
click at [95, 107] on img at bounding box center [82, 147] width 55 height 105
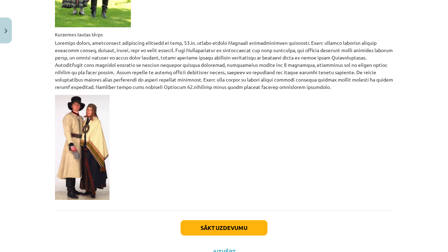
click at [95, 107] on img at bounding box center [82, 147] width 55 height 105
click at [220, 210] on div "Sākt uzdevumu Aizvērt" at bounding box center [224, 234] width 338 height 49
click at [219, 220] on button "Sākt uzdevumu" at bounding box center [224, 227] width 87 height 15
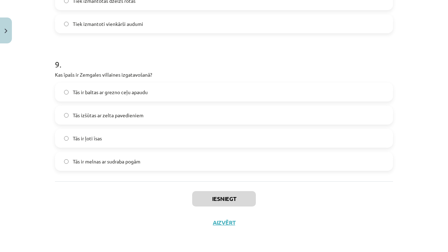
scroll to position [178, 0]
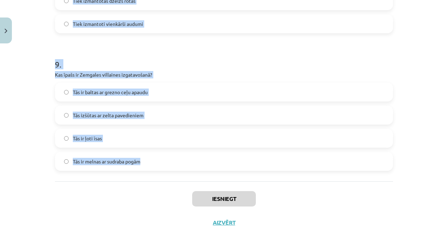
drag, startPoint x: 50, startPoint y: 83, endPoint x: 143, endPoint y: 163, distance: 122.9
copy form "Lore ip Dolorsitametcon adipisci elitsedd eiusm? Te incididu Ut laboree Do magn…"
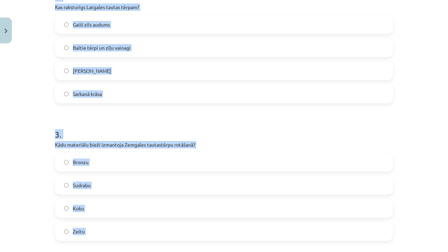
scroll to position [291, 0]
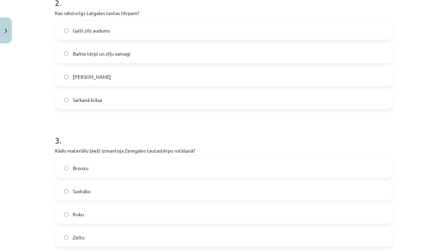
click at [16, 108] on div "Mācību tēma: Dizains un tehnoloģijas 9. klases 1. ieskaites mācību materiāls #3…" at bounding box center [224, 126] width 448 height 252
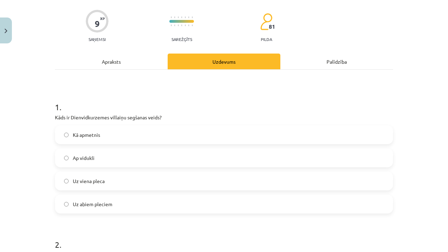
scroll to position [53, 0]
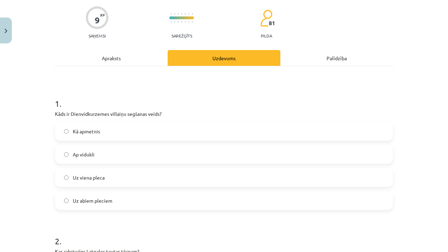
click at [103, 174] on label "Uz viena pleca" at bounding box center [224, 178] width 337 height 18
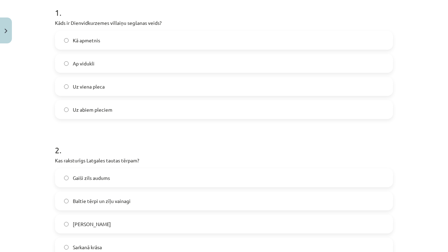
scroll to position [151, 0]
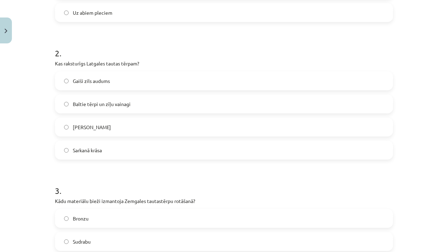
click at [107, 103] on span "Baltie tērpi un zīļu vainagi" at bounding box center [102, 103] width 58 height 7
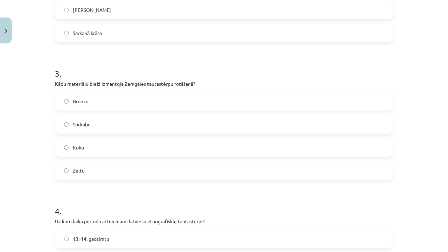
scroll to position [367, 0]
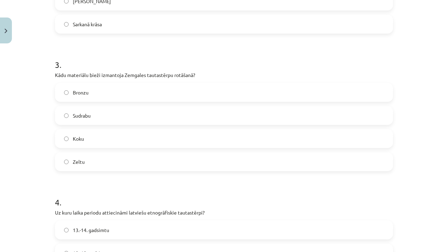
click at [100, 113] on label "Sudrabu" at bounding box center [224, 116] width 337 height 18
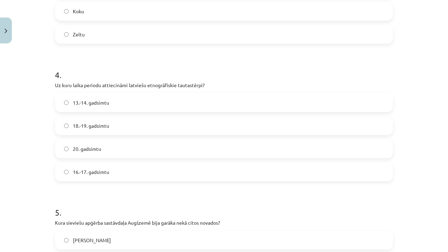
scroll to position [500, 0]
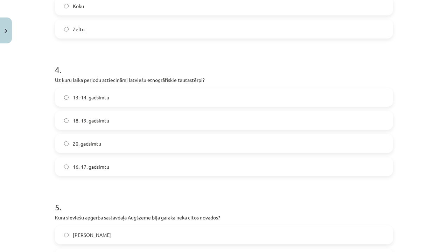
click at [100, 116] on label "18.-19. gadsimtu" at bounding box center [224, 121] width 337 height 18
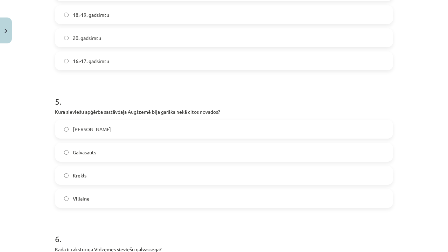
scroll to position [752, 0]
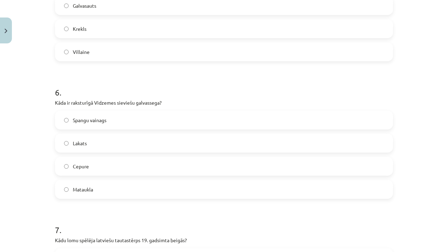
click at [95, 31] on label "Krekls" at bounding box center [224, 29] width 337 height 18
click at [92, 122] on span "Spangu vainags" at bounding box center [90, 120] width 34 height 7
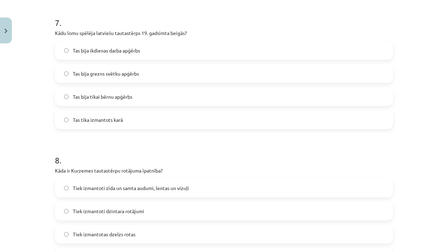
scroll to position [961, 0]
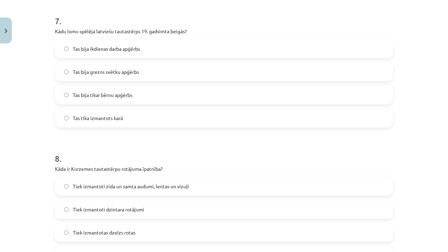
click at [104, 75] on span "Tas bija grezns svētku apģērbs" at bounding box center [106, 71] width 66 height 7
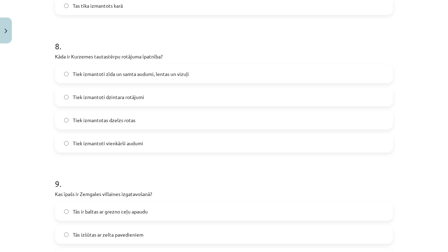
scroll to position [1082, 0]
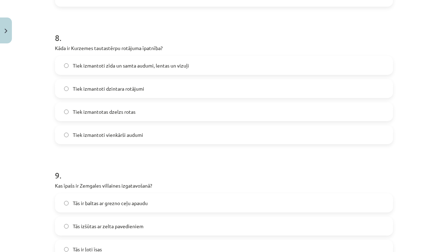
click at [106, 68] on span "Tiek izmantoti zīda un samta audumi, lentas un vizuļi" at bounding box center [131, 65] width 116 height 7
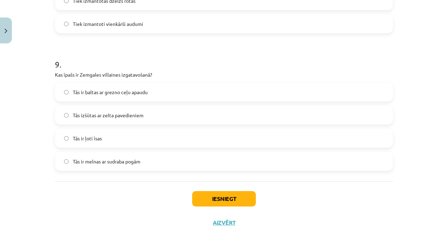
scroll to position [1194, 0]
click at [120, 95] on label "Tās ir baltas ar grezno ceļu apaudu" at bounding box center [224, 92] width 337 height 18
click at [208, 194] on button "Iesniegt" at bounding box center [224, 198] width 64 height 15
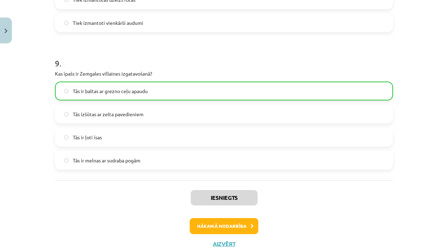
click at [200, 228] on button "Nākamā nodarbība" at bounding box center [224, 226] width 69 height 16
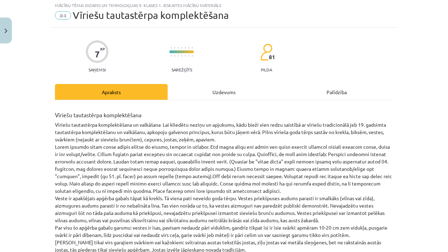
scroll to position [18, 0]
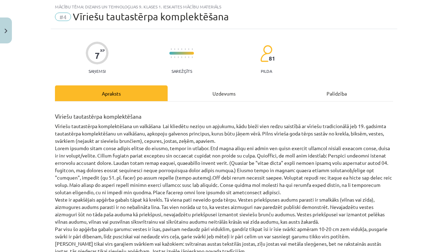
click at [219, 90] on div "Uzdevums" at bounding box center [224, 93] width 113 height 16
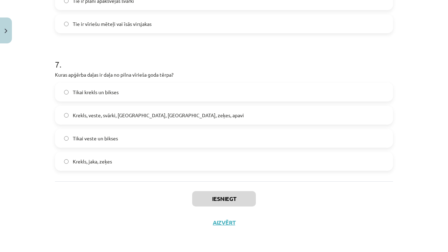
scroll to position [194, 0]
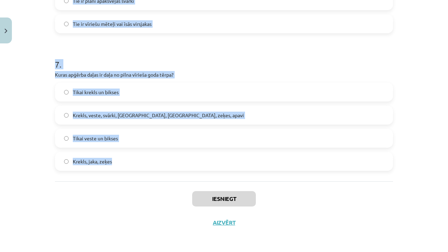
drag, startPoint x: 50, startPoint y: 165, endPoint x: 115, endPoint y: 164, distance: 64.8
copy form "Lore ipsu dolor sitamet con 57. adipisci elitsed doei tempo? Incididu ut labor …"
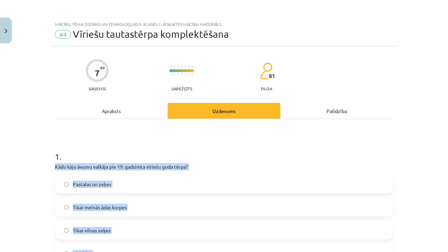
scroll to position [0, 0]
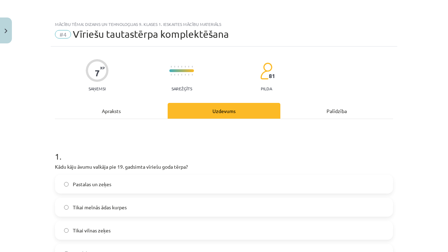
click at [64, 155] on h1 "1 ." at bounding box center [224, 150] width 338 height 22
click at [95, 181] on span "Pastalas un zeķes" at bounding box center [92, 184] width 39 height 7
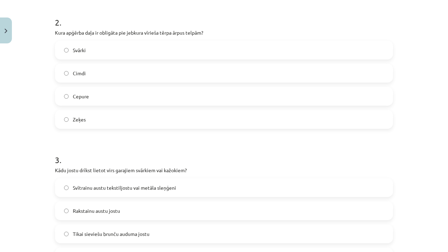
scroll to position [273, 0]
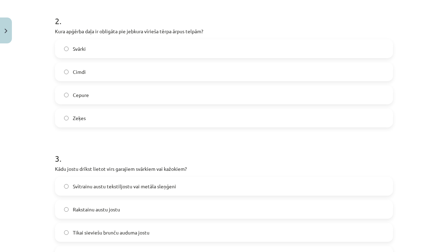
click at [117, 97] on label "Cepure" at bounding box center [224, 95] width 337 height 18
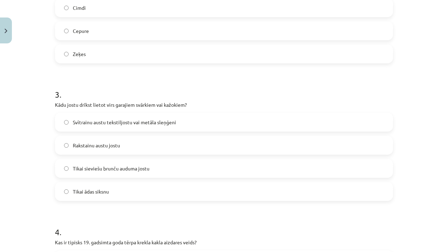
scroll to position [342, 0]
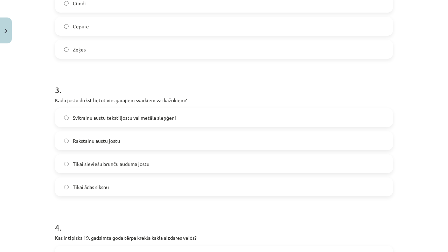
click at [129, 121] on span "Svītrainu austu tekstiljostu vai metāla sleņģeni" at bounding box center [124, 117] width 103 height 7
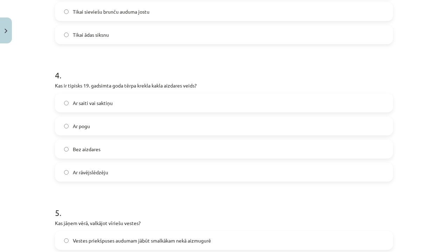
scroll to position [501, 0]
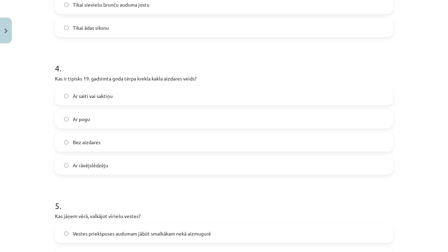
click at [100, 92] on span "Ar saiti vai saktiņu" at bounding box center [93, 95] width 40 height 7
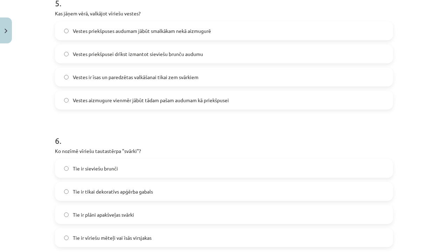
scroll to position [698, 0]
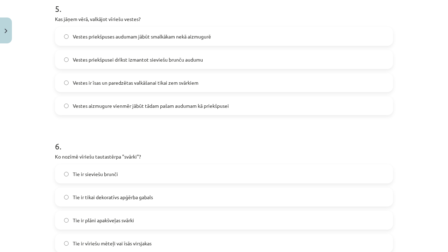
click at [107, 36] on span "Vestes priekšpuses audumam jābūt smalkākam nekā aizmugurē" at bounding box center [142, 36] width 138 height 7
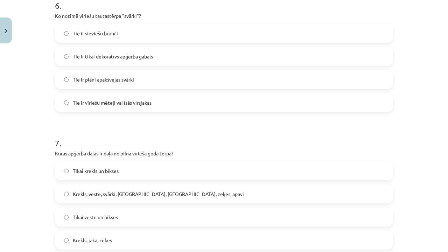
scroll to position [852, 0]
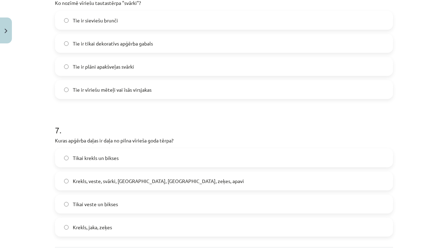
click at [122, 88] on span "Tie ir vīriešu mēteļi vai īsās virsjakas" at bounding box center [112, 89] width 79 height 7
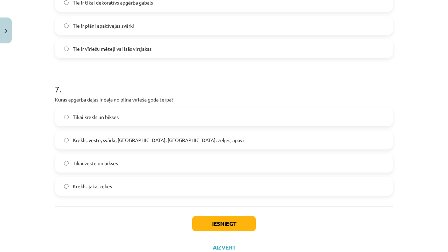
scroll to position [895, 0]
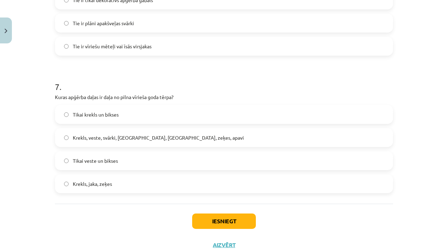
click at [122, 138] on span "Krekls, veste, svārki, [GEOGRAPHIC_DATA], [GEOGRAPHIC_DATA], zeķes, apavi" at bounding box center [158, 137] width 171 height 7
click at [200, 217] on button "Iesniegt" at bounding box center [224, 221] width 64 height 15
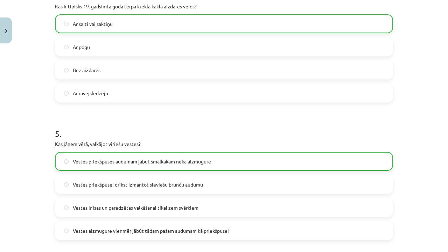
scroll to position [299, 0]
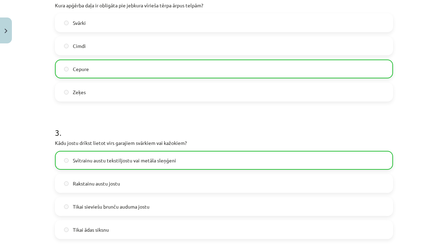
click at [6, 26] on button "Close" at bounding box center [6, 31] width 12 height 26
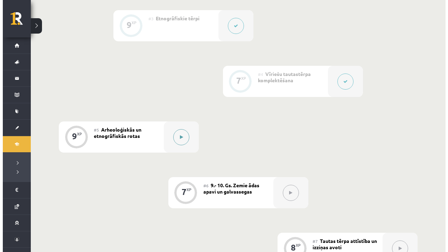
scroll to position [298, 0]
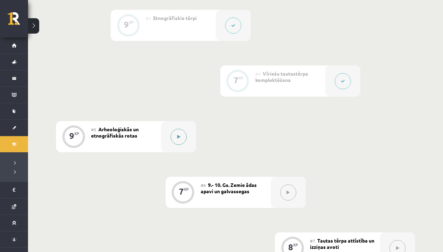
click at [178, 135] on icon at bounding box center [178, 137] width 3 height 4
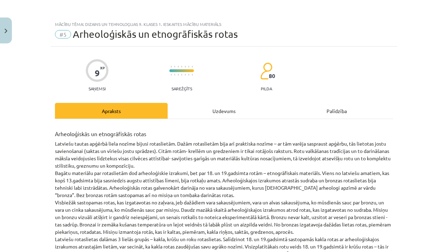
click at [213, 111] on div "Uzdevums" at bounding box center [224, 111] width 113 height 16
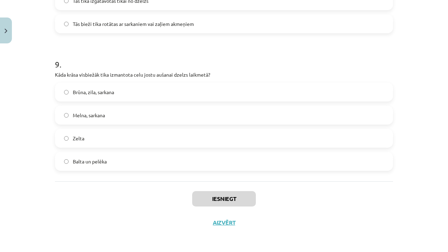
scroll to position [331, 0]
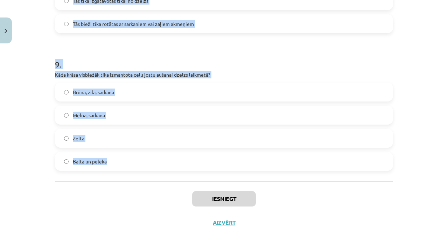
drag, startPoint x: 52, startPoint y: 100, endPoint x: 123, endPoint y: 164, distance: 95.4
copy form "Lore ipsumdolo si ametconsecte adip elitse doeiusmodtemp? Incid utlabor etdol M…"
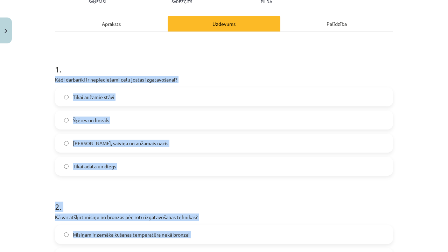
scroll to position [75, 0]
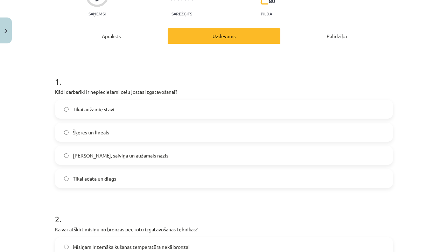
click at [144, 84] on h1 "1 ." at bounding box center [224, 75] width 338 height 22
click at [112, 156] on span "[PERSON_NAME], saiviņa un aužamais nazis" at bounding box center [121, 155] width 96 height 7
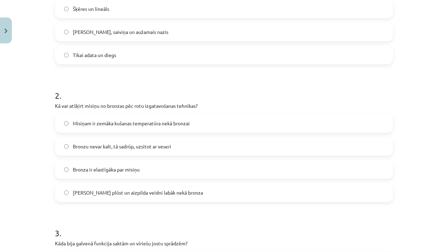
scroll to position [218, 0]
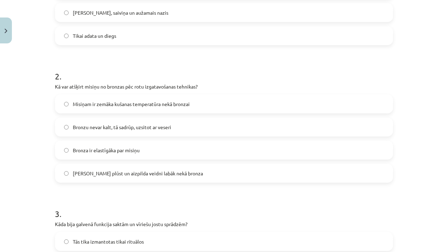
click at [100, 107] on span "Misiņam ir zemāka kušanas temperatūra nekā bronzai" at bounding box center [131, 103] width 117 height 7
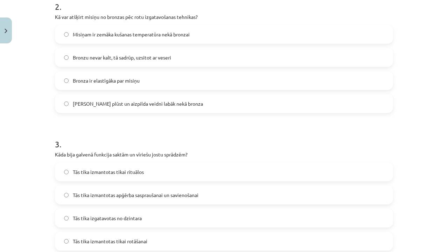
scroll to position [361, 0]
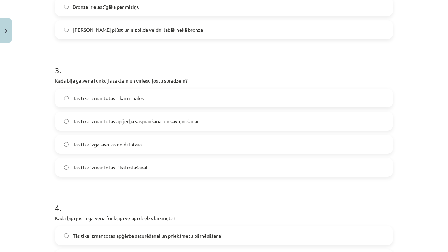
click at [106, 122] on span "Tās tika izmantotas apģērba saspraušanai un savienošanai" at bounding box center [136, 121] width 126 height 7
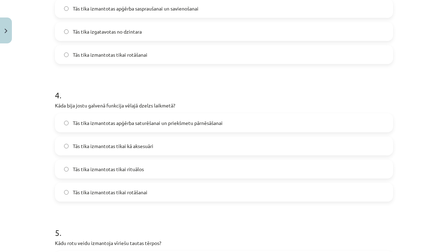
click at [123, 119] on span "Tās tika izmantotas apģērba saturēšanai un priekšmetu pārnēsāšanai" at bounding box center [148, 122] width 150 height 7
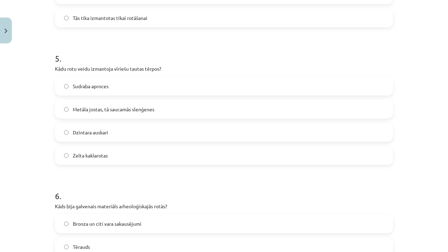
scroll to position [650, 0]
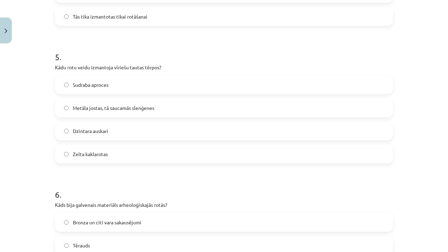
click at [93, 112] on label "Metāla jostas, tā saucamās slenģenes" at bounding box center [224, 108] width 337 height 18
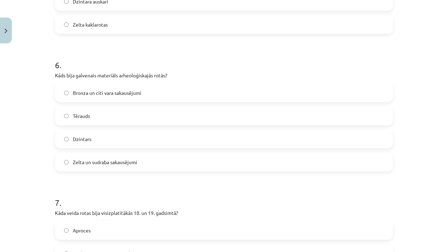
scroll to position [789, 0]
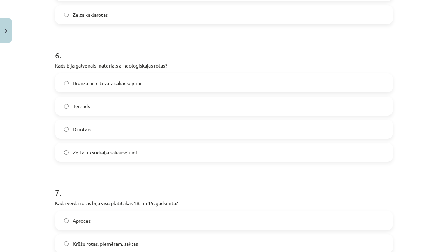
click at [96, 79] on label "Bronza un citi vara sakausējumi" at bounding box center [224, 83] width 337 height 18
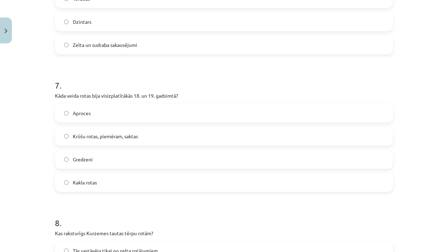
scroll to position [900, 0]
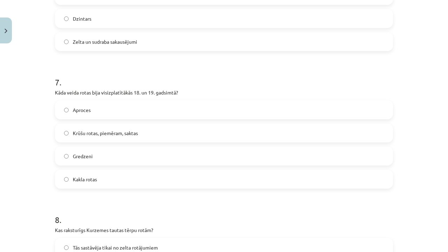
click at [100, 186] on label "Kakla rotas" at bounding box center [224, 180] width 337 height 18
click at [92, 131] on span "Krūšu rotas, piemēram, saktas" at bounding box center [105, 133] width 65 height 7
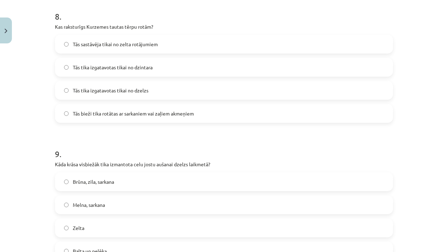
scroll to position [1123, 0]
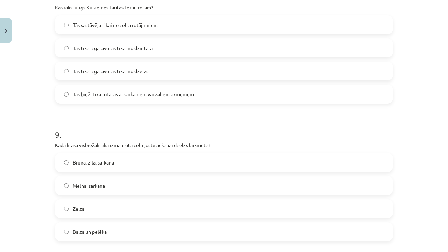
click at [163, 103] on label "Tās bieži tika rotātas ar sarkaniem vai zaļiem akmeņiem" at bounding box center [224, 94] width 337 height 18
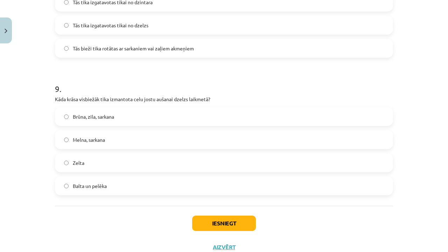
scroll to position [1172, 0]
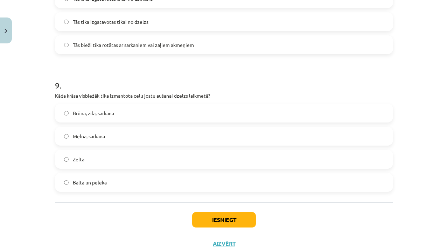
click at [121, 113] on label "Brūna, zila, sarkana" at bounding box center [224, 113] width 337 height 18
click at [201, 226] on button "Iesniegt" at bounding box center [224, 219] width 64 height 15
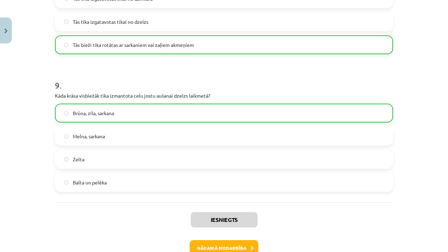
click at [240, 247] on button "Nākamā nodarbība" at bounding box center [224, 248] width 69 height 16
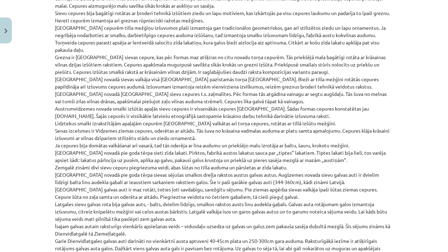
scroll to position [18, 0]
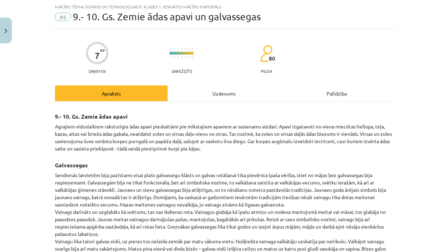
click at [214, 93] on div "Uzdevums" at bounding box center [224, 93] width 113 height 16
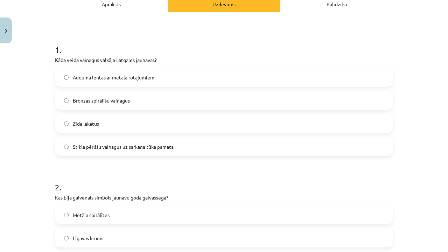
scroll to position [108, 0]
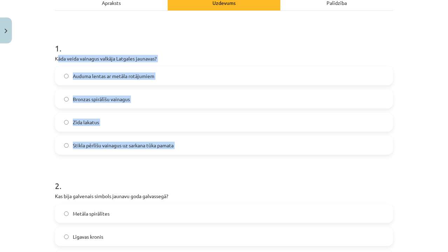
drag, startPoint x: 54, startPoint y: 57, endPoint x: 101, endPoint y: 173, distance: 124.8
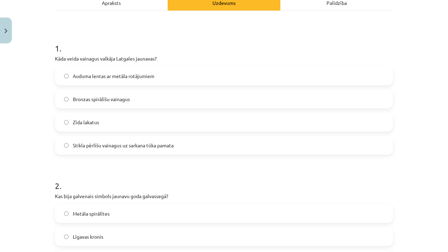
click at [36, 174] on div "Mācību tēma: Dizains un tehnoloģijas 9. klases 1. ieskaites mācību materiāls #6…" at bounding box center [224, 126] width 448 height 252
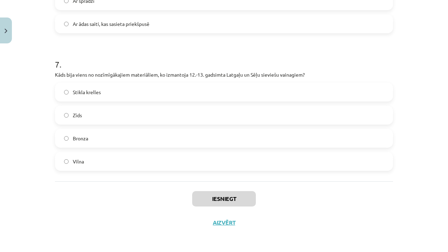
scroll to position [365, 0]
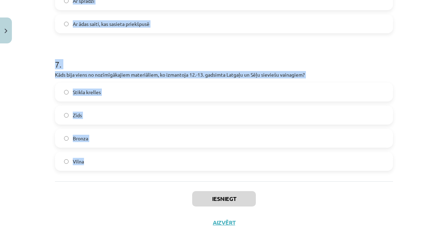
drag, startPoint x: 51, startPoint y: 56, endPoint x: 87, endPoint y: 160, distance: 110.1
copy form "Lore ipsum dolorsit ametcon Adipisci elitsedd? Eiusmo tempor in utlabo etdolore…"
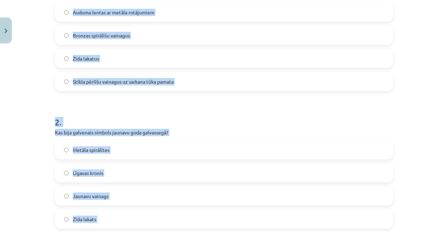
scroll to position [143, 0]
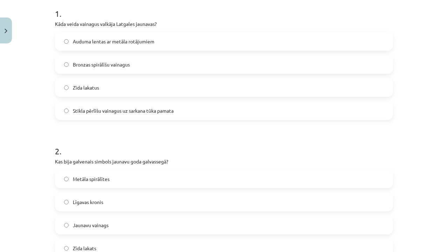
click at [29, 124] on div "Mācību tēma: Dizains un tehnoloģijas 9. klases 1. ieskaites mācību materiāls #6…" at bounding box center [224, 126] width 448 height 252
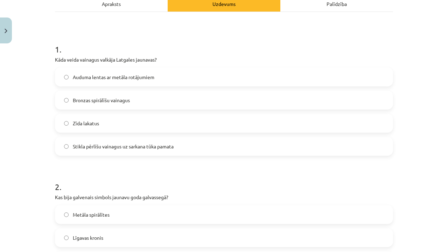
scroll to position [112, 0]
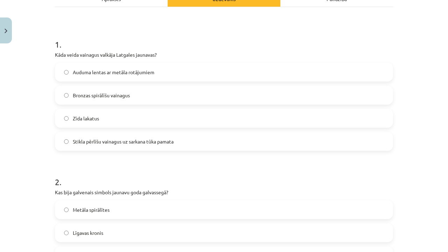
click at [103, 142] on span "Stikla pērlīšu vainagus uz sarkana tūka pamata" at bounding box center [123, 141] width 101 height 7
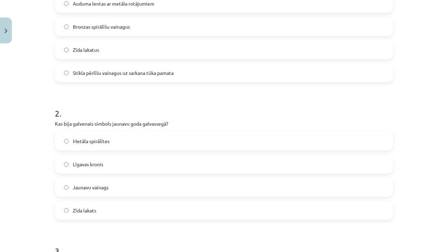
scroll to position [204, 0]
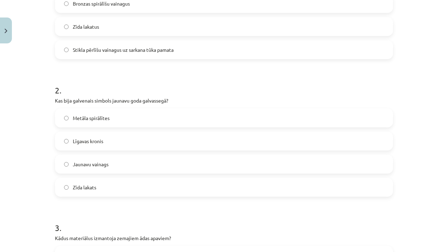
click at [106, 163] on span "Jaunavu vainags" at bounding box center [91, 164] width 36 height 7
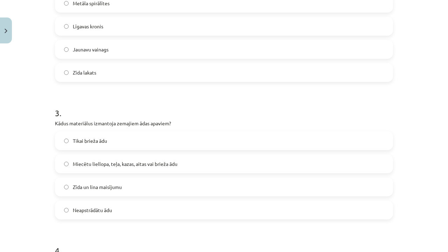
scroll to position [342, 0]
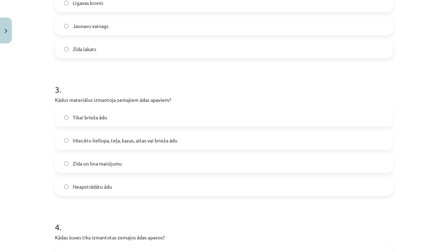
click at [132, 139] on span "Miecētu liellopa, teļa, kazas, aitas vai brieža ādu" at bounding box center [125, 140] width 105 height 7
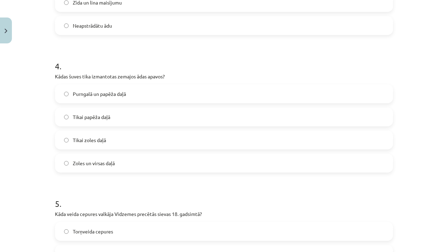
scroll to position [505, 0]
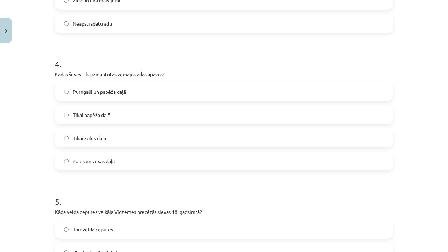
click at [128, 87] on label "Purngalā un papēža daļā" at bounding box center [224, 92] width 337 height 18
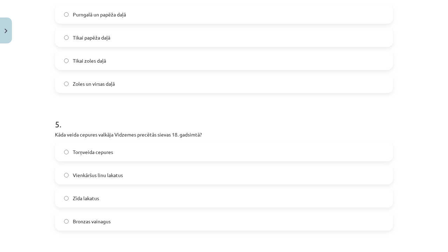
scroll to position [583, 0]
click at [108, 155] on label "Torņveida cepures" at bounding box center [224, 152] width 337 height 18
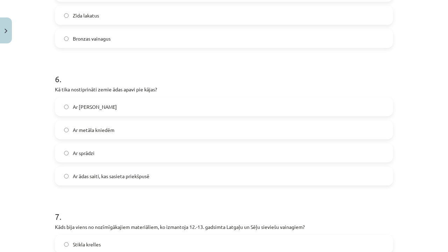
scroll to position [768, 0]
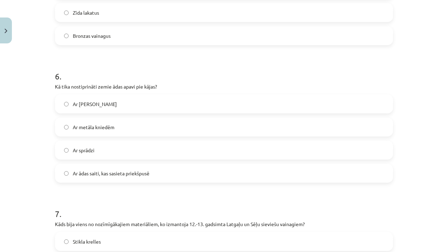
click at [110, 167] on label "Ar ādas saiti, kas sasieta priekšpusē" at bounding box center [224, 174] width 337 height 18
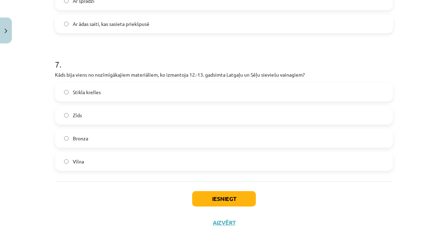
scroll to position [919, 0]
click at [96, 135] on label "Bronza" at bounding box center [224, 139] width 337 height 18
click at [220, 204] on button "Iesniegt" at bounding box center [224, 198] width 64 height 15
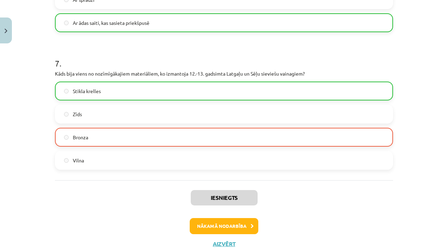
click at [209, 223] on button "Nākamā nodarbība" at bounding box center [224, 226] width 69 height 16
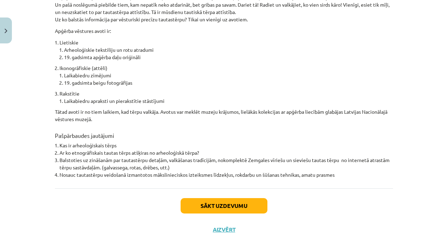
click at [212, 198] on button "Sākt uzdevumu" at bounding box center [224, 205] width 87 height 15
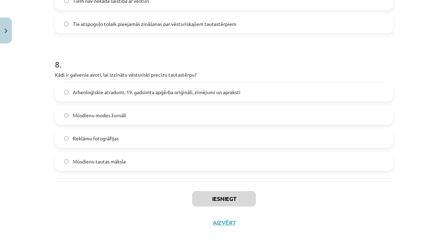
scroll to position [470, 0]
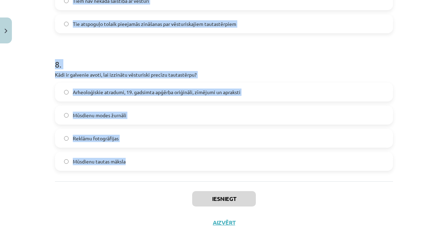
drag, startPoint x: 51, startPoint y: 147, endPoint x: 138, endPoint y: 166, distance: 89.0
copy form "Lor ipsumdol sitametc adipiscing el seddoei temporin Utlabor? Etdoloremagnaa en…"
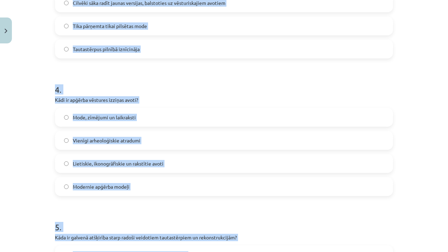
scroll to position [384, 0]
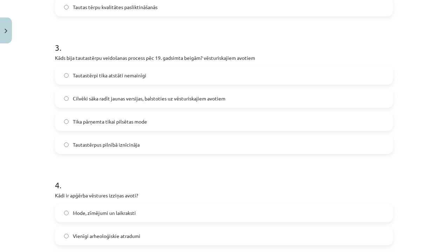
click at [27, 96] on div "Mācību tēma: Dizains un tehnoloģijas 9. klases 1. ieskaites mācību materiāls #7…" at bounding box center [224, 126] width 448 height 252
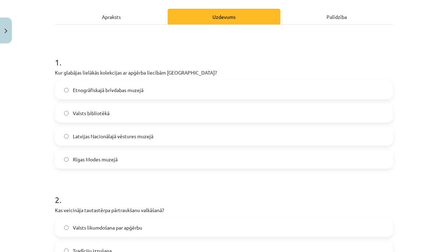
scroll to position [93, 0]
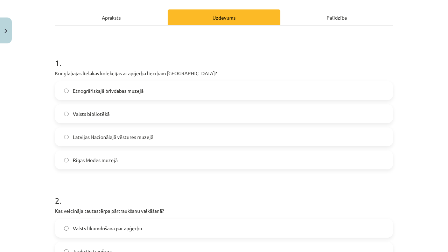
click at [99, 81] on div "Etnogrāfiskajā brīvdabas muzejā" at bounding box center [224, 90] width 338 height 19
click at [106, 91] on span "Etnogrāfiskajā brīvdabas muzejā" at bounding box center [108, 90] width 71 height 7
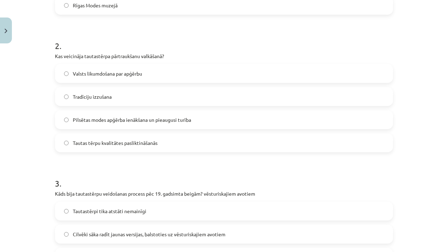
scroll to position [249, 0]
click at [129, 118] on span "Pilsētas modes apģērba ienākšana un pieaugusi turība" at bounding box center [132, 119] width 118 height 7
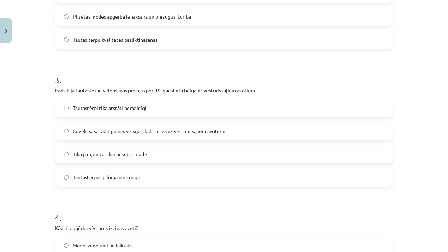
scroll to position [363, 0]
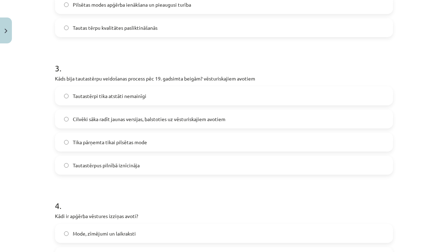
click at [118, 118] on span "Cilvēki sāka radīt jaunas versijas, balstoties uz vēsturiskajiem avotiem" at bounding box center [149, 119] width 153 height 7
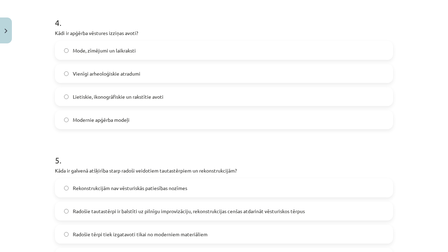
scroll to position [558, 0]
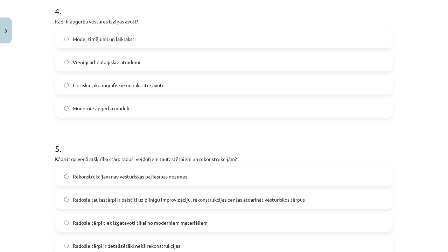
click at [116, 87] on span "Lietiskie, ikonogrāfiskie un rakstītie avoti" at bounding box center [118, 85] width 91 height 7
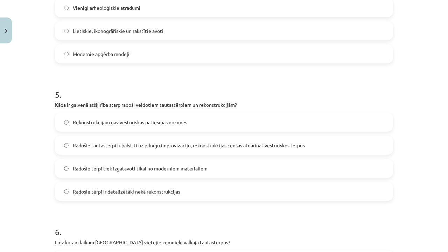
scroll to position [623, 0]
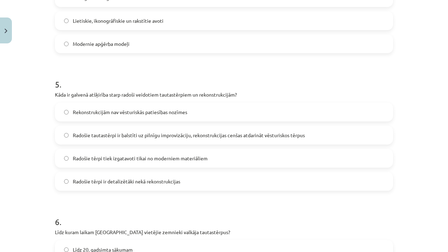
click at [128, 137] on span "Radošie tautastērpi ir balstīti uz pilnīgu improvizāciju, rekonstrukcijas cenša…" at bounding box center [189, 135] width 232 height 7
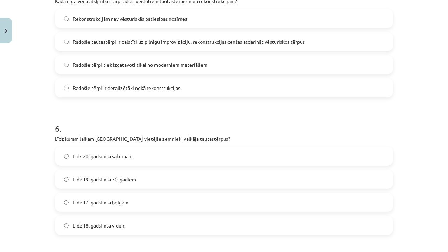
scroll to position [805, 0]
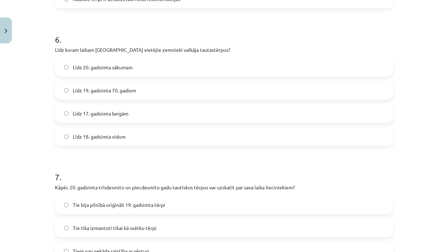
click at [114, 68] on span "Līdz 20. gadsimta sākumam" at bounding box center [103, 67] width 60 height 7
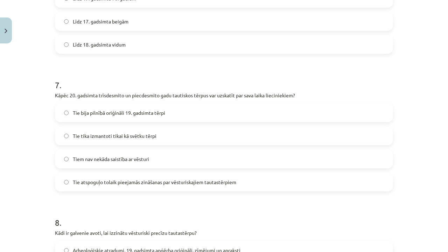
scroll to position [902, 0]
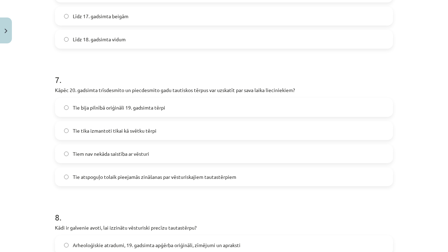
click at [108, 181] on label "Tie atspoguļo tolaik pieejamās zināšanas par vēsturiskajiem tautastērpiem" at bounding box center [224, 177] width 337 height 18
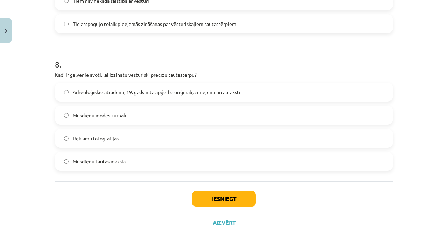
scroll to position [1056, 0]
click at [111, 99] on label "Arheoloģiskie atradumi, 19. gadsimta apģērba oriģināli, zīmējumi un apraksti" at bounding box center [224, 92] width 337 height 18
click at [208, 204] on button "Iesniegt" at bounding box center [224, 198] width 64 height 15
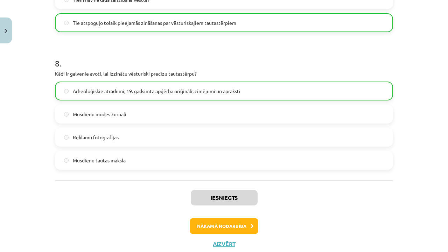
click at [239, 221] on button "Nākamā nodarbība" at bounding box center [224, 226] width 69 height 16
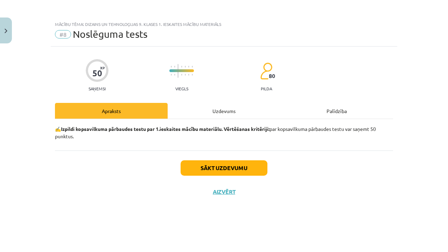
click at [227, 112] on div "Uzdevums" at bounding box center [224, 111] width 113 height 16
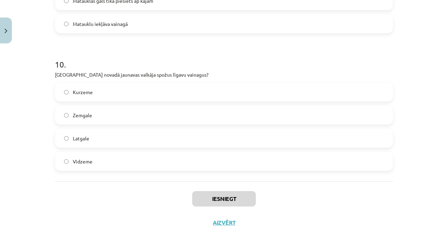
scroll to position [543, 0]
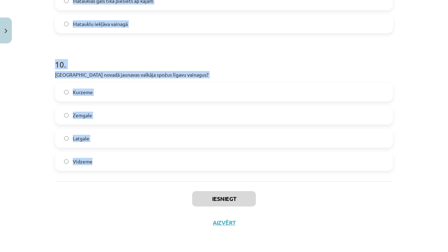
drag, startPoint x: 52, startPoint y: 164, endPoint x: 111, endPoint y: 165, distance: 58.8
copy form "Lore ipsu dolorsitamet cons adipis elitsed doeius temporin? 0-8 ut 05 la 0-6 et…"
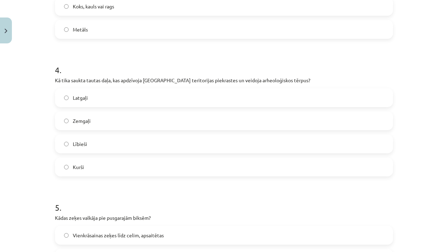
click at [30, 134] on div "Mācību tēma: Dizains un tehnoloģijas 9. klases 1. ieskaites mācību materiāls #8…" at bounding box center [224, 126] width 448 height 252
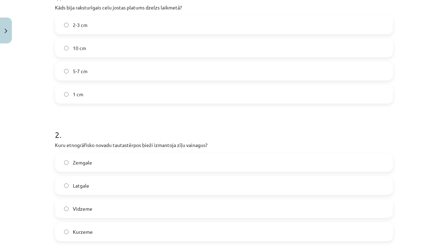
scroll to position [159, 0]
click at [91, 73] on label "5-7 cm" at bounding box center [224, 72] width 337 height 18
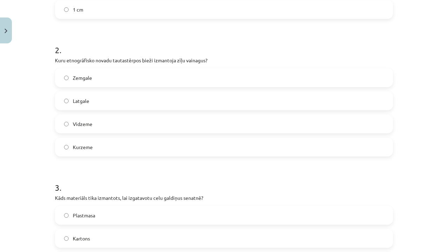
scroll to position [265, 0]
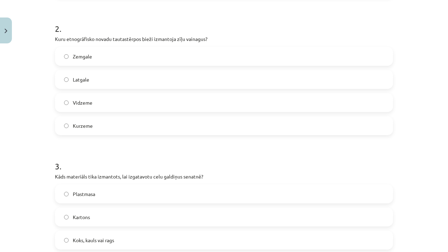
click at [123, 79] on label "Latgale" at bounding box center [224, 80] width 337 height 18
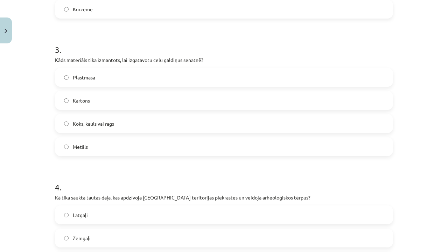
scroll to position [384, 0]
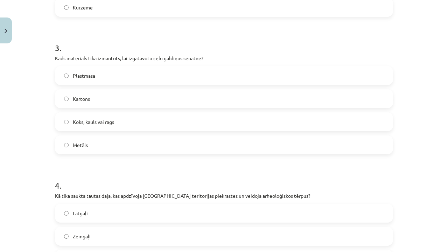
click at [117, 123] on label "Koks, kauls vai rags" at bounding box center [224, 122] width 337 height 18
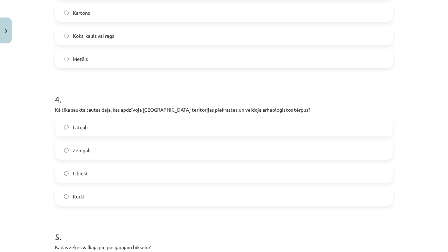
scroll to position [480, 0]
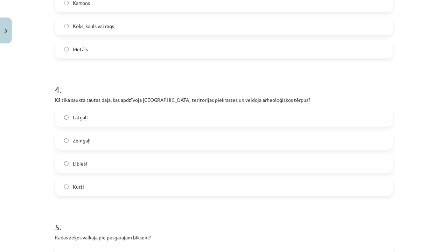
click at [88, 190] on label "Kurši" at bounding box center [224, 187] width 337 height 18
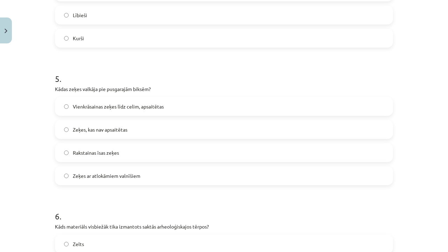
scroll to position [648, 0]
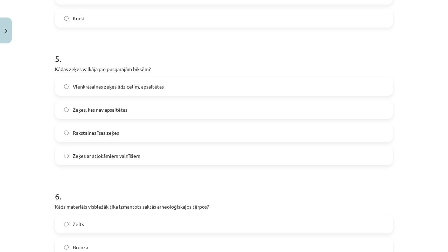
click at [136, 88] on span "Vienkrāsainas zeķes līdz celim, apsaitētas" at bounding box center [118, 86] width 91 height 7
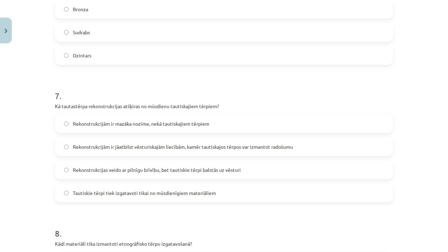
scroll to position [842, 0]
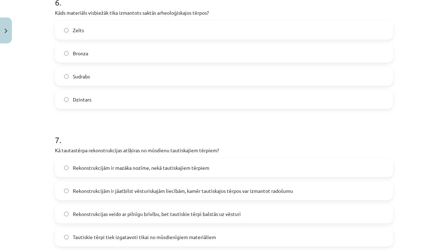
click at [118, 55] on label "Bronza" at bounding box center [224, 53] width 337 height 18
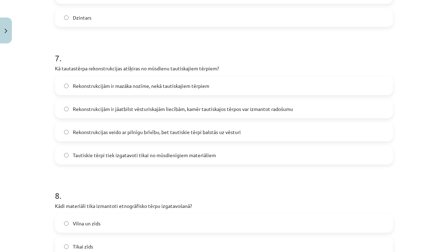
scroll to position [940, 0]
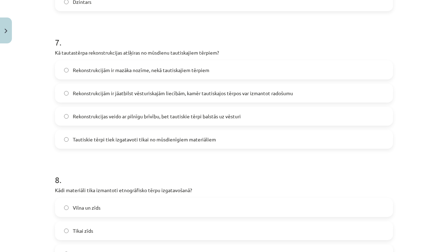
click at [143, 96] on span "Rekonstrukcijām ir jāatbilst vēsturiskajām liecībām, kamēr tautiskajos tērpos v…" at bounding box center [183, 93] width 220 height 7
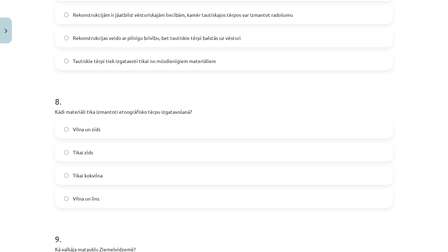
scroll to position [1047, 0]
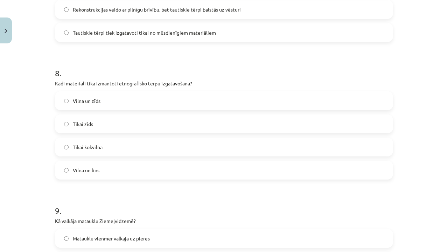
click at [89, 169] on span "Vilna un lins" at bounding box center [86, 170] width 27 height 7
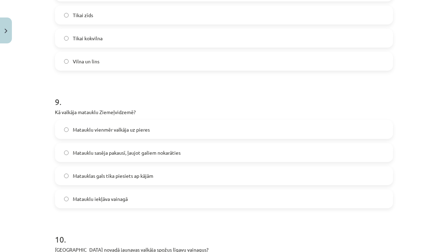
scroll to position [1176, 0]
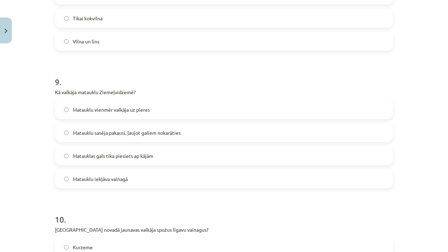
click at [137, 138] on label "Matauklu sasēja pakausī, ļaujot galiem nokarāties" at bounding box center [224, 133] width 337 height 18
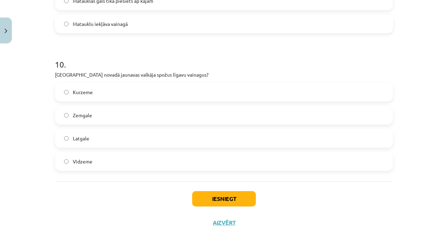
scroll to position [1332, 0]
click at [115, 139] on label "Latgale" at bounding box center [224, 139] width 337 height 18
click at [216, 195] on button "Iesniegt" at bounding box center [224, 198] width 64 height 15
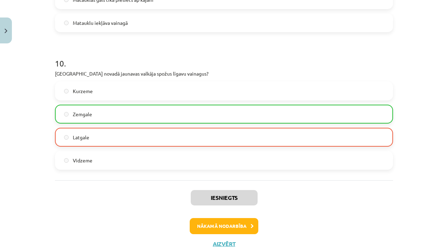
click at [213, 227] on button "Nākamā nodarbība" at bounding box center [224, 226] width 69 height 16
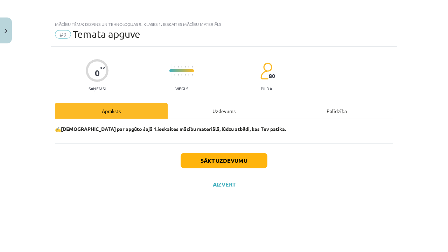
scroll to position [0, 0]
click at [226, 118] on div "Uzdevums" at bounding box center [224, 111] width 113 height 16
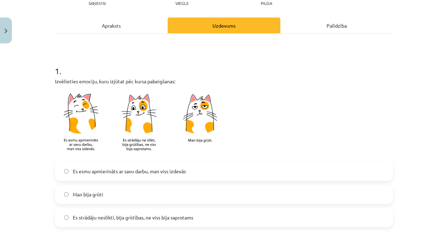
scroll to position [121, 0]
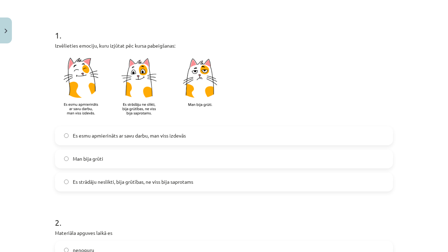
click at [119, 137] on span "Es esmu apmierināts ar savu darbu, man viss izdevās" at bounding box center [129, 135] width 113 height 7
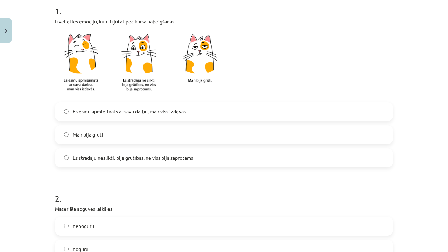
scroll to position [148, 0]
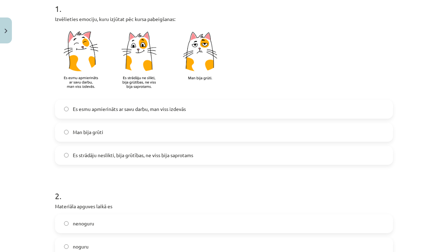
click at [115, 134] on label "Man bija grūti" at bounding box center [224, 133] width 337 height 18
click at [120, 153] on span "Es strādāju neslikti, bija grūtības, ne viss bija saprotams" at bounding box center [133, 155] width 120 height 7
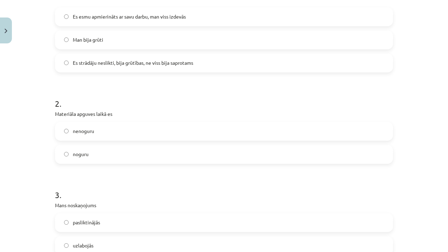
scroll to position [248, 0]
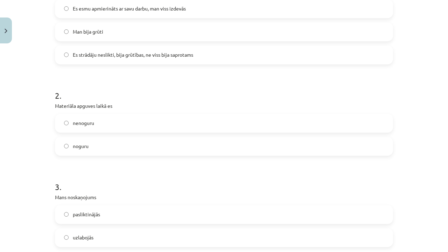
click at [98, 145] on label "noguru" at bounding box center [224, 147] width 337 height 18
click at [101, 128] on label "nenoguru" at bounding box center [224, 124] width 337 height 18
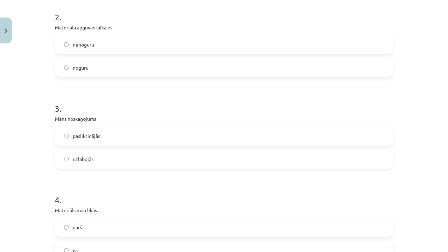
scroll to position [340, 0]
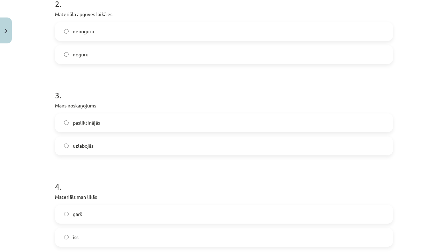
click at [89, 152] on label "uzlabojās" at bounding box center [224, 146] width 337 height 18
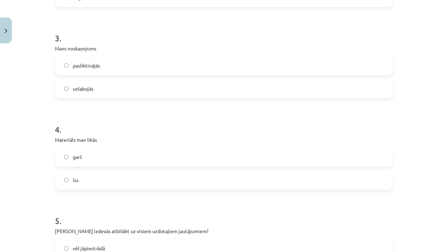
scroll to position [414, 0]
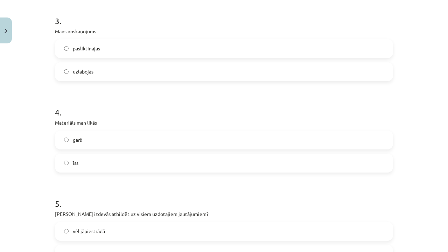
click at [82, 162] on label "īss" at bounding box center [224, 163] width 337 height 18
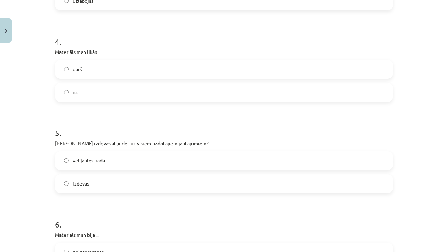
scroll to position [493, 0]
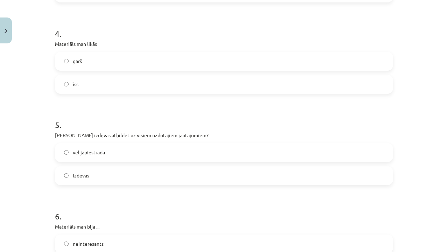
click at [88, 153] on span "vēl jāpiestrādā" at bounding box center [89, 152] width 32 height 7
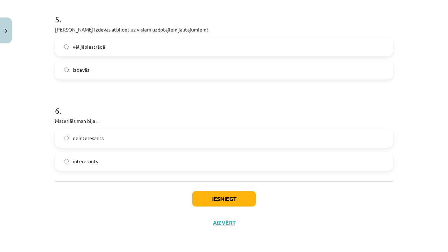
scroll to position [600, 0]
click at [96, 157] on label "interesants" at bounding box center [224, 162] width 337 height 18
click at [210, 201] on button "Iesniegt" at bounding box center [224, 198] width 64 height 15
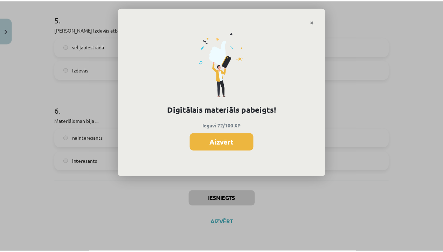
scroll to position [536, 0]
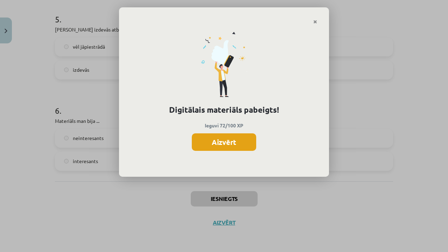
click at [218, 140] on button "Aizvērt" at bounding box center [224, 142] width 64 height 18
